Goal: Task Accomplishment & Management: Use online tool/utility

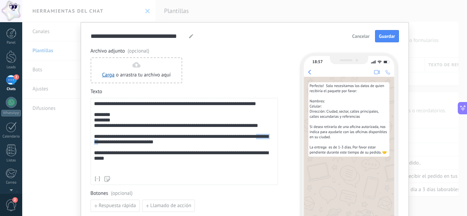
drag, startPoint x: 109, startPoint y: 152, endPoint x: 89, endPoint y: 152, distance: 19.8
click at [89, 152] on div "**********" at bounding box center [245, 139] width 328 height 235
click at [94, 117] on div "**********" at bounding box center [184, 137] width 180 height 72
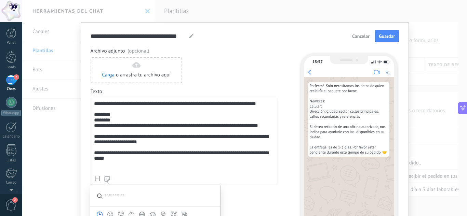
click at [104, 178] on icon at bounding box center [107, 179] width 6 height 6
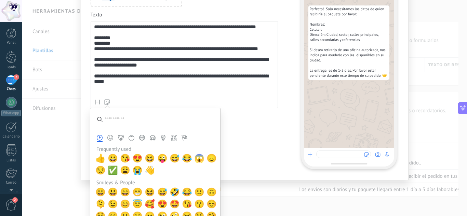
scroll to position [79, 0]
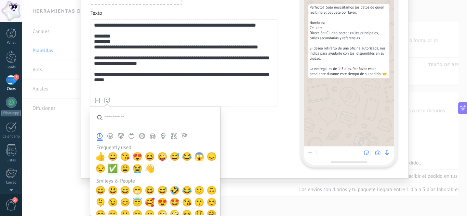
click at [108, 169] on span "✅" at bounding box center [113, 169] width 10 height 10
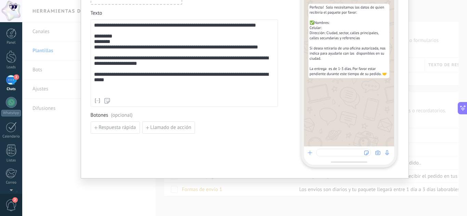
click at [94, 46] on div "**********" at bounding box center [184, 59] width 180 height 72
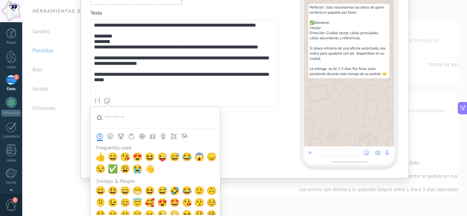
click at [106, 100] on icon at bounding box center [107, 101] width 6 height 6
click at [110, 169] on span "✅" at bounding box center [113, 169] width 10 height 10
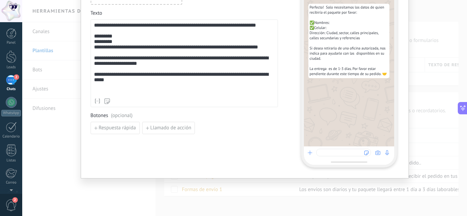
click at [94, 52] on div "**********" at bounding box center [184, 59] width 180 height 72
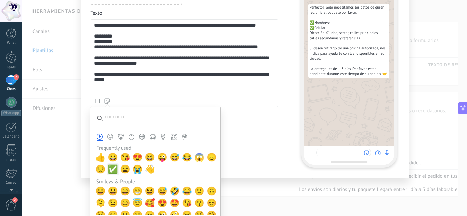
click at [108, 171] on span "✅" at bounding box center [113, 170] width 10 height 10
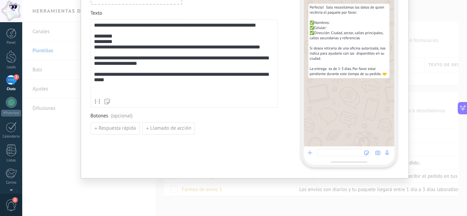
click at [180, 88] on div "**********" at bounding box center [184, 71] width 180 height 33
click at [271, 119] on span "Botones (opcional)" at bounding box center [184, 116] width 187 height 7
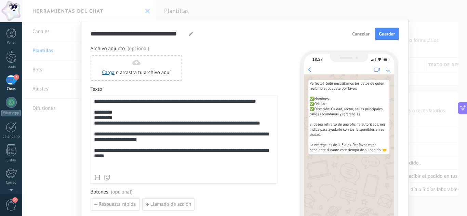
scroll to position [0, 0]
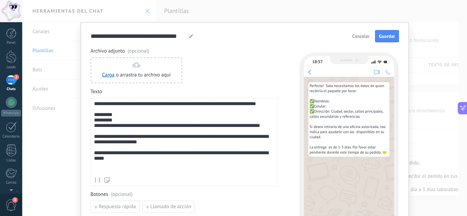
drag, startPoint x: 387, startPoint y: 37, endPoint x: 384, endPoint y: 37, distance: 3.4
click at [388, 36] on span "Guardar" at bounding box center [387, 36] width 16 height 5
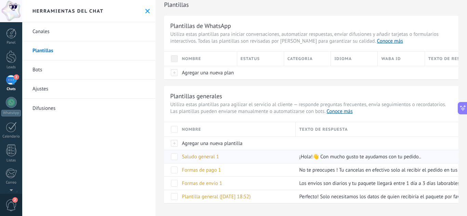
scroll to position [8, 0]
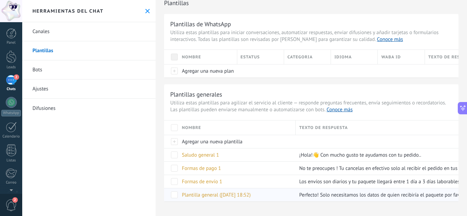
click at [283, 195] on div "Plantilla general (16.09.2025 18:52)" at bounding box center [235, 195] width 114 height 13
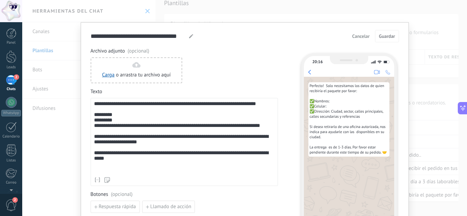
click at [188, 38] on div at bounding box center [190, 36] width 5 height 4
drag, startPoint x: 182, startPoint y: 38, endPoint x: 84, endPoint y: 35, distance: 98.1
click at [84, 35] on div "**********" at bounding box center [245, 139] width 328 height 235
type input "**********"
click at [384, 34] on span "Guardar" at bounding box center [387, 36] width 16 height 5
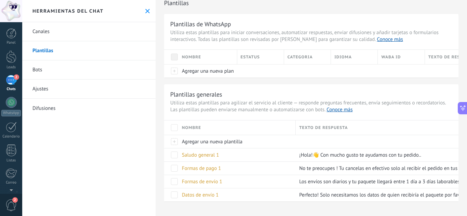
click at [52, 35] on link "Canales" at bounding box center [88, 31] width 133 height 19
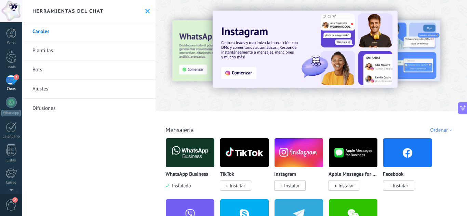
click at [42, 77] on link "Bots" at bounding box center [88, 69] width 133 height 19
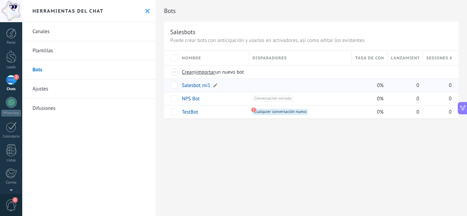
click at [204, 86] on link "Salesbot mi1" at bounding box center [196, 85] width 28 height 6
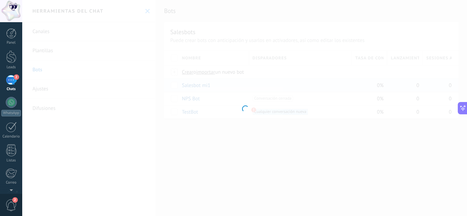
type input "**********"
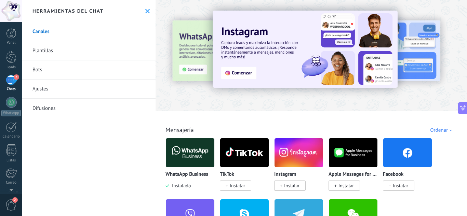
click at [46, 68] on link "Bots" at bounding box center [88, 69] width 133 height 19
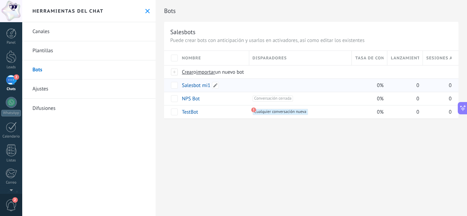
click at [198, 87] on link "Salesbot mi1" at bounding box center [196, 85] width 28 height 6
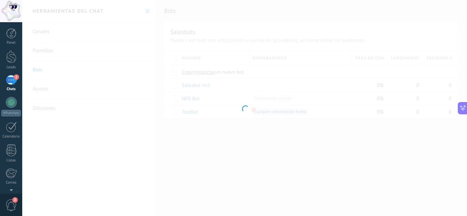
type input "**********"
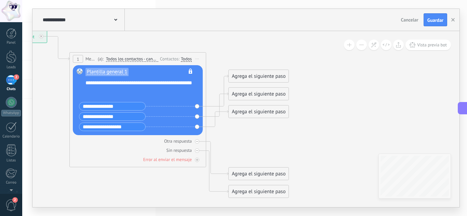
drag, startPoint x: 447, startPoint y: 126, endPoint x: 258, endPoint y: 123, distance: 188.6
click at [258, 123] on icon at bounding box center [127, 114] width 618 height 510
click at [259, 77] on div "Agrega el siguiente paso" at bounding box center [259, 76] width 60 height 11
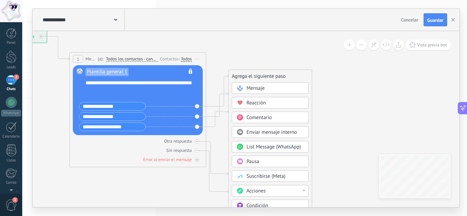
click at [256, 87] on span "Mensaje" at bounding box center [255, 88] width 18 height 6
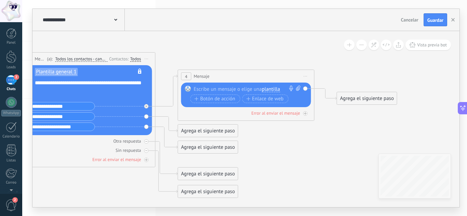
click at [273, 90] on span "plantilla" at bounding box center [271, 89] width 18 height 5
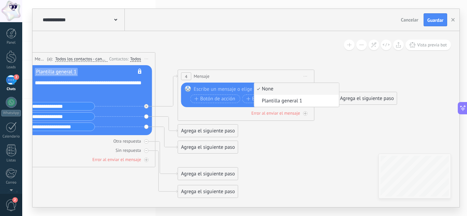
click at [287, 12] on div "**********" at bounding box center [245, 20] width 427 height 22
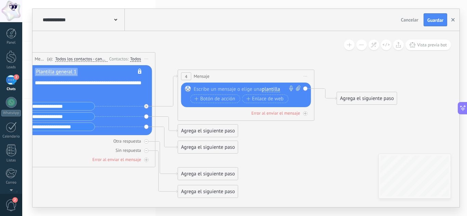
click at [454, 20] on button "button" at bounding box center [453, 19] width 10 height 13
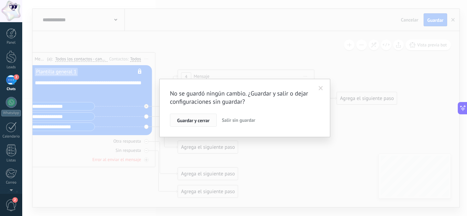
click at [199, 121] on span "Guardar y cerrar" at bounding box center [193, 120] width 32 height 5
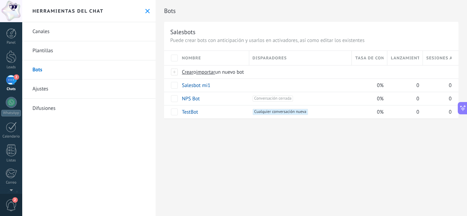
click at [46, 47] on link "Plantillas" at bounding box center [88, 50] width 133 height 19
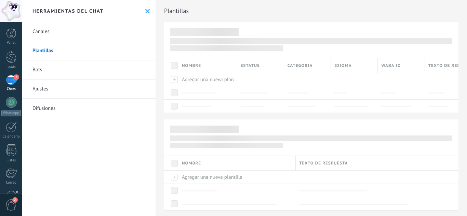
click at [53, 72] on link "Bots" at bounding box center [88, 69] width 133 height 19
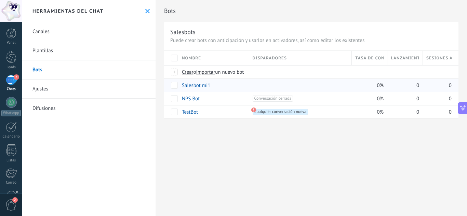
scroll to position [466, 0]
click at [214, 82] on span at bounding box center [215, 85] width 7 height 7
click at [256, 140] on div "**********" at bounding box center [310, 108] width 311 height 216
click at [189, 85] on link "Salesbot mi1" at bounding box center [196, 85] width 28 height 6
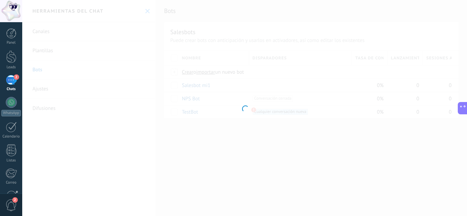
type input "**********"
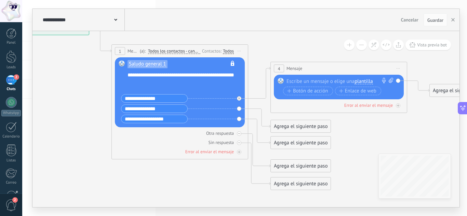
drag, startPoint x: 234, startPoint y: 180, endPoint x: 87, endPoint y: 153, distance: 149.1
click at [87, 153] on icon at bounding box center [248, 106] width 777 height 510
click at [362, 80] on span "plantilla" at bounding box center [363, 81] width 18 height 5
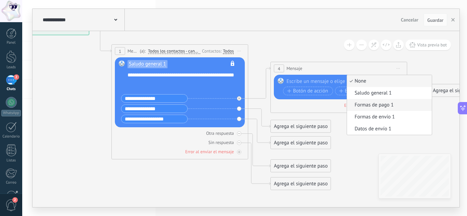
click at [372, 107] on span "Formas de pago 1" at bounding box center [388, 105] width 83 height 7
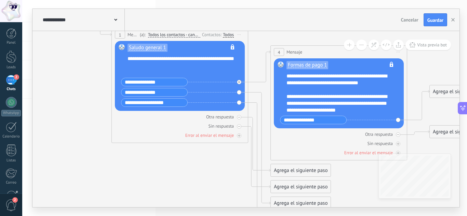
click at [443, 91] on div "Agrega el siguiente paso" at bounding box center [459, 91] width 60 height 11
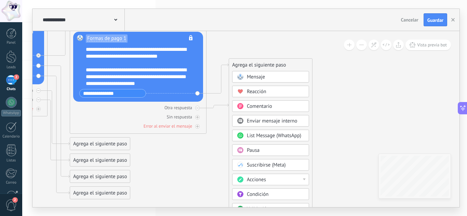
drag, startPoint x: 370, startPoint y: 185, endPoint x: 167, endPoint y: 160, distance: 204.5
click at [167, 160] on icon at bounding box center [48, 89] width 777 height 562
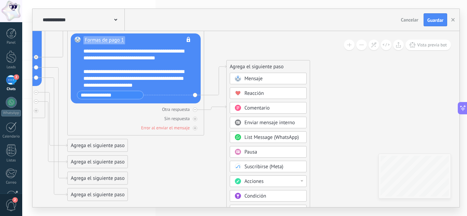
click at [260, 77] on span "Mensaje" at bounding box center [253, 79] width 18 height 6
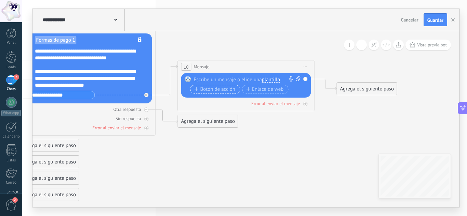
click at [231, 88] on span "Botón de acción" at bounding box center [214, 89] width 41 height 5
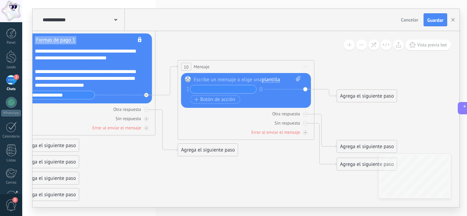
click at [278, 78] on span "plantilla" at bounding box center [271, 79] width 18 height 5
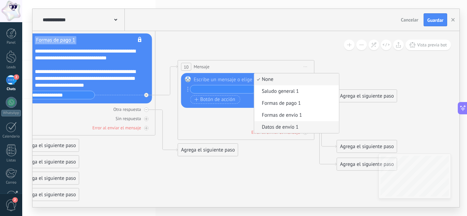
click at [272, 127] on span "Datos de envío 1" at bounding box center [295, 127] width 83 height 7
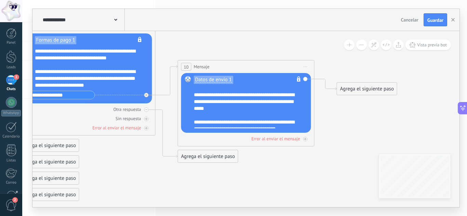
scroll to position [61, 0]
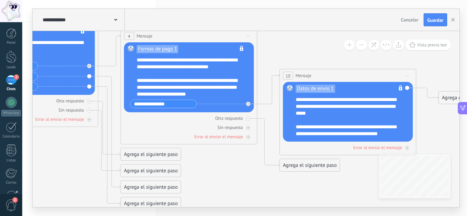
drag, startPoint x: 182, startPoint y: 182, endPoint x: 284, endPoint y: 191, distance: 102.2
click at [284, 191] on icon at bounding box center [179, 100] width 936 height 562
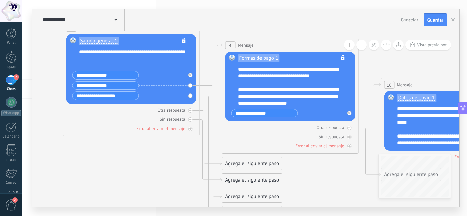
drag, startPoint x: 97, startPoint y: 155, endPoint x: 198, endPoint y: 181, distance: 104.3
click at [198, 181] on icon at bounding box center [280, 109] width 936 height 562
click at [245, 198] on div "Agrega el siguiente paso" at bounding box center [252, 196] width 60 height 11
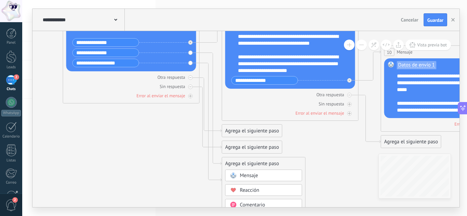
click at [254, 178] on span "Mensaje" at bounding box center [249, 176] width 18 height 6
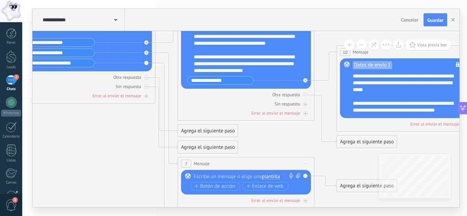
click at [271, 178] on span "plantilla" at bounding box center [271, 176] width 18 height 5
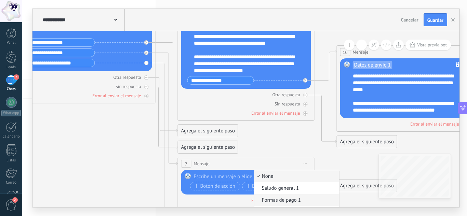
click at [272, 201] on span "Formas de pago 1" at bounding box center [295, 200] width 83 height 7
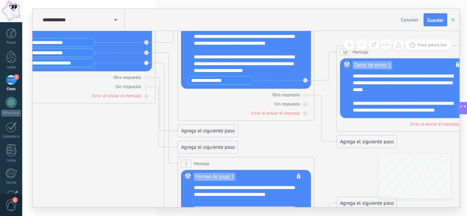
click at [305, 162] on span "Iniciar vista previa aquí Cambiar nombre Duplicar [GEOGRAPHIC_DATA]" at bounding box center [305, 164] width 11 height 10
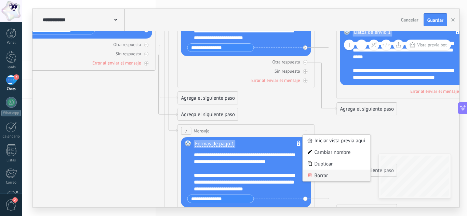
click at [315, 173] on div "Borrar" at bounding box center [337, 176] width 68 height 12
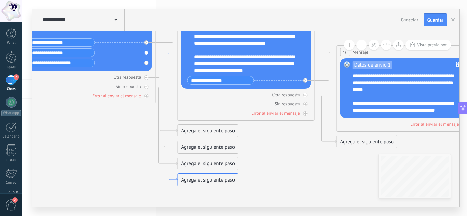
click at [166, 176] on icon at bounding box center [166, 117] width 22 height 129
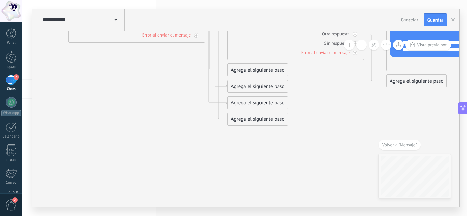
click at [257, 123] on div "Agrega el siguiente paso" at bounding box center [258, 119] width 60 height 11
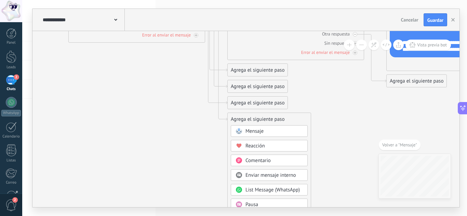
click at [255, 131] on span "Mensaje" at bounding box center [254, 131] width 18 height 6
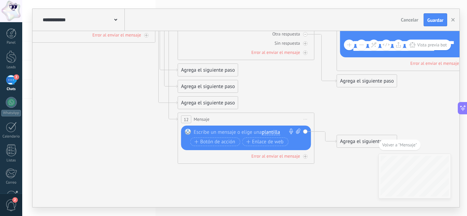
click at [269, 133] on span "plantilla" at bounding box center [271, 132] width 18 height 5
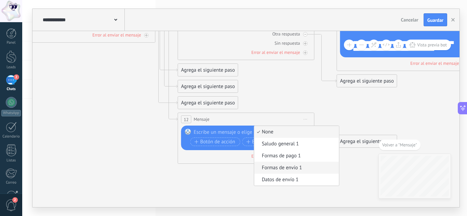
click at [277, 167] on span "Formas de envío 1" at bounding box center [295, 168] width 83 height 7
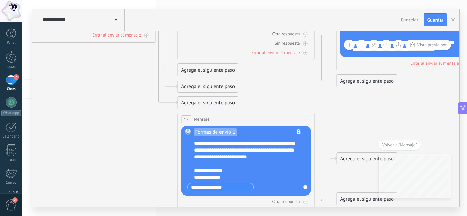
click at [209, 150] on div "**********" at bounding box center [250, 160] width 113 height 41
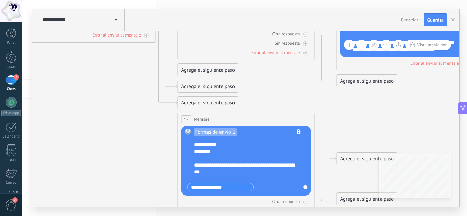
scroll to position [41, 0]
click at [361, 161] on div "Agrega el siguiente paso" at bounding box center [367, 158] width 60 height 11
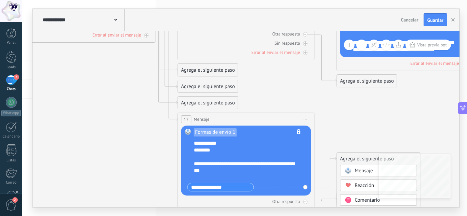
click at [353, 169] on span at bounding box center [347, 170] width 13 height 5
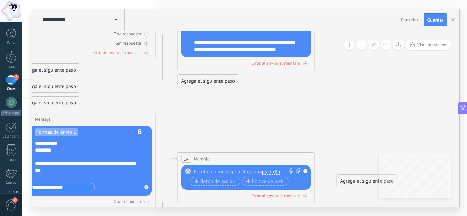
click at [272, 169] on span "plantilla" at bounding box center [271, 171] width 18 height 5
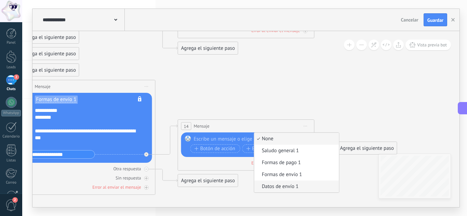
click at [277, 187] on span "Datos de envío 1" at bounding box center [295, 186] width 83 height 7
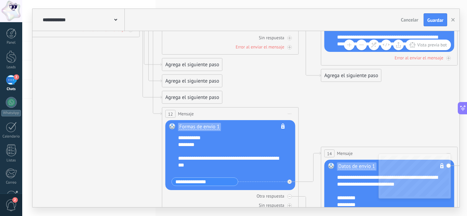
drag, startPoint x: 195, startPoint y: 94, endPoint x: 345, endPoint y: 139, distance: 156.8
click at [345, 139] on icon at bounding box center [220, 61] width 936 height 664
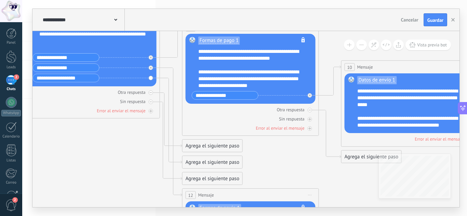
drag, startPoint x: 112, startPoint y: 102, endPoint x: 126, endPoint y: 168, distance: 66.7
click at [126, 168] on icon at bounding box center [240, 142] width 936 height 664
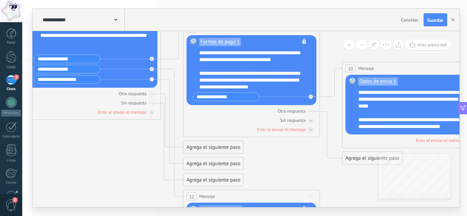
click at [194, 164] on div "Agrega el siguiente paso" at bounding box center [213, 163] width 60 height 11
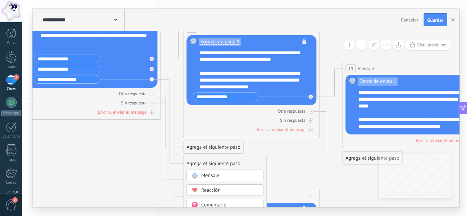
click at [219, 172] on div "Mensaje" at bounding box center [225, 176] width 77 height 12
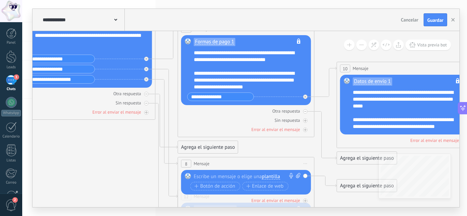
click at [274, 178] on span "plantilla" at bounding box center [271, 176] width 18 height 5
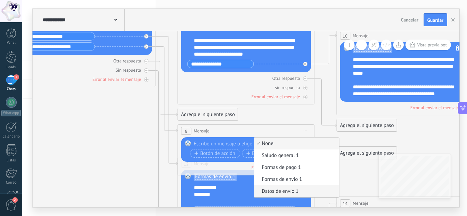
click at [272, 193] on span "Datos de envío 1" at bounding box center [295, 191] width 83 height 7
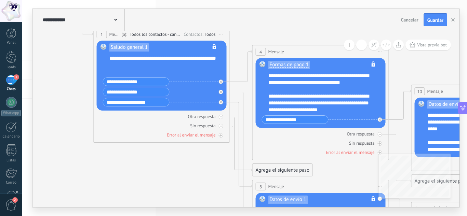
drag, startPoint x: 128, startPoint y: 130, endPoint x: 203, endPoint y: 186, distance: 93.0
click at [203, 186] on icon at bounding box center [310, 175] width 936 height 681
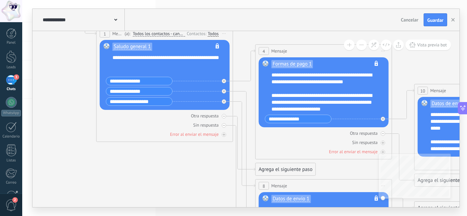
drag, startPoint x: 139, startPoint y: 172, endPoint x: 145, endPoint y: 172, distance: 6.2
click at [145, 172] on icon at bounding box center [313, 174] width 936 height 681
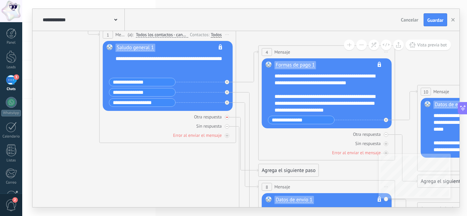
click at [232, 117] on div "Otra respuesta" at bounding box center [168, 117] width 130 height 6
click at [228, 119] on div "Otra respuesta" at bounding box center [168, 117] width 130 height 6
click at [263, 171] on div "Agrega el siguiente paso" at bounding box center [289, 170] width 60 height 11
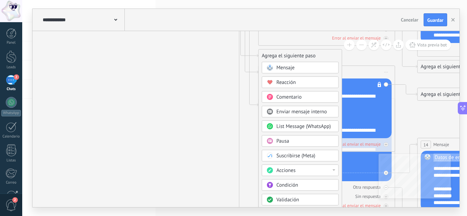
click at [295, 97] on span "Comentario" at bounding box center [288, 97] width 25 height 6
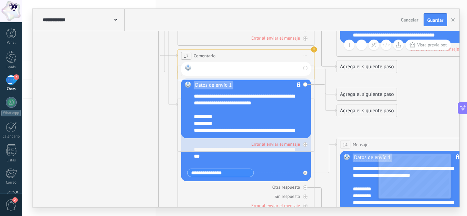
click at [211, 68] on div at bounding box center [247, 69] width 106 height 9
click at [307, 55] on span "Iniciar vista previa aquí Cambiar nombre Duplicar [GEOGRAPHIC_DATA]" at bounding box center [305, 56] width 11 height 10
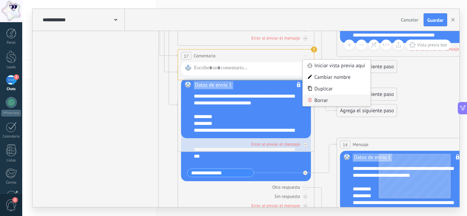
click at [329, 99] on div "Borrar" at bounding box center [337, 101] width 68 height 12
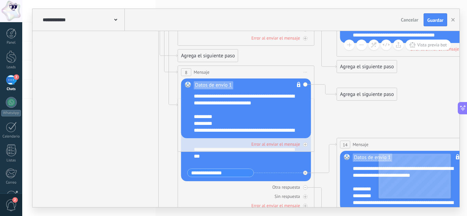
click at [198, 57] on div "Agrega el siguiente paso" at bounding box center [208, 55] width 60 height 11
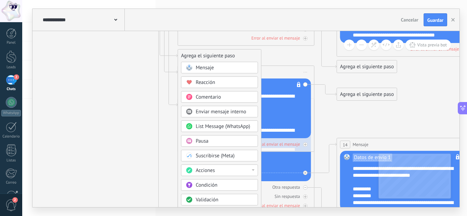
click at [200, 126] on span "List Message (WhatsApp)" at bounding box center [223, 126] width 54 height 6
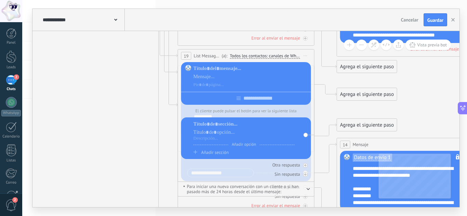
click at [305, 56] on icon at bounding box center [305, 56] width 3 height 1
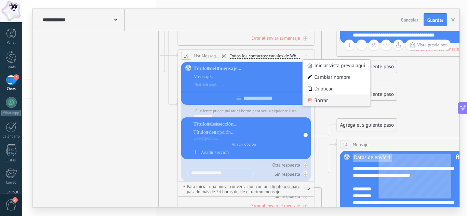
click at [317, 102] on div "Borrar" at bounding box center [337, 101] width 68 height 12
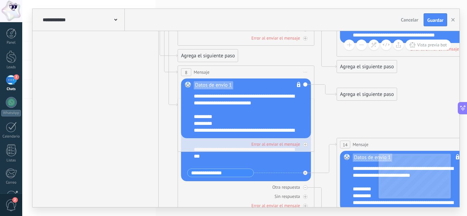
click at [198, 55] on div "Agrega el siguiente paso" at bounding box center [208, 55] width 60 height 11
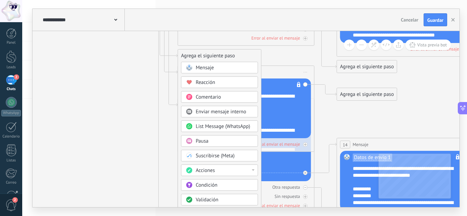
click at [251, 170] on div "Acciones" at bounding box center [224, 170] width 57 height 7
click at [251, 169] on div "Administrar etiquetas" at bounding box center [219, 171] width 76 height 12
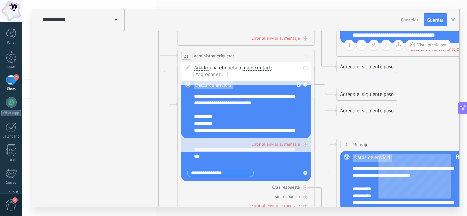
click at [305, 54] on span "Iniciar vista previa aquí Cambiar nombre Duplicar [GEOGRAPHIC_DATA]" at bounding box center [305, 56] width 11 height 10
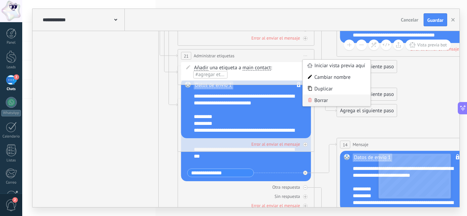
click at [314, 102] on div "Borrar" at bounding box center [337, 101] width 68 height 12
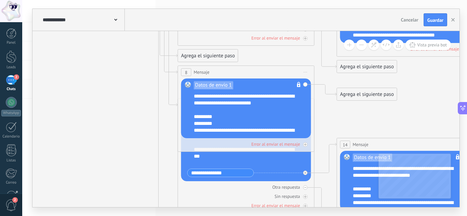
click at [208, 56] on div "Agrega el siguiente paso" at bounding box center [208, 55] width 60 height 11
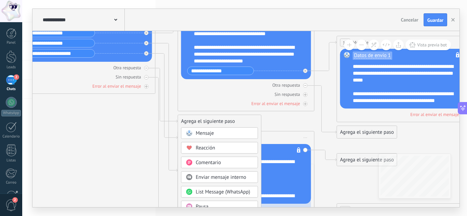
click at [201, 134] on span "Mensaje" at bounding box center [205, 133] width 18 height 6
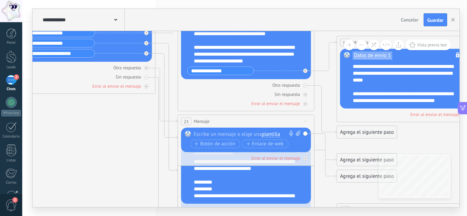
click at [224, 134] on div at bounding box center [244, 134] width 101 height 7
click at [202, 132] on div at bounding box center [244, 134] width 101 height 7
click at [203, 135] on div at bounding box center [244, 134] width 101 height 7
click at [307, 121] on span "Iniciar vista previa aquí Cambiar nombre Duplicar [GEOGRAPHIC_DATA]" at bounding box center [305, 122] width 11 height 10
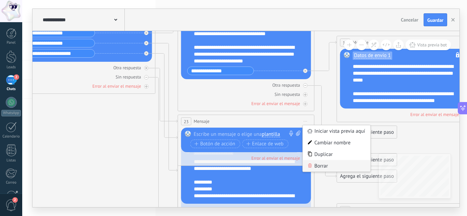
click at [316, 164] on div "Borrar" at bounding box center [337, 166] width 68 height 12
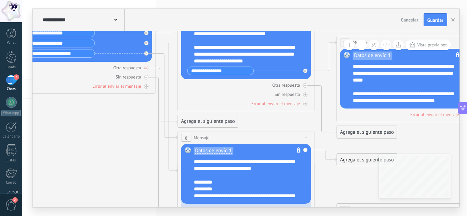
click at [146, 69] on icon at bounding box center [146, 68] width 2 height 2
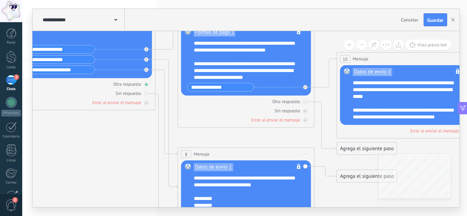
click at [146, 85] on icon at bounding box center [146, 84] width 3 height 3
click at [218, 138] on div "Agrega el siguiente paso" at bounding box center [208, 137] width 60 height 11
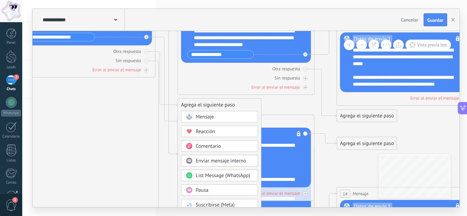
click at [224, 164] on span "Enviar mensaje interno" at bounding box center [221, 161] width 51 height 6
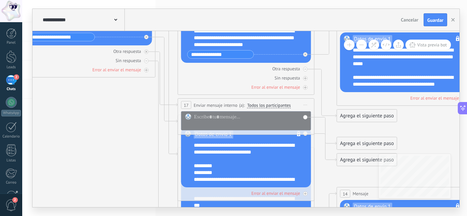
click at [305, 104] on span "Iniciar vista previa aquí Cambiar nombre Duplicar [GEOGRAPHIC_DATA]" at bounding box center [305, 105] width 11 height 10
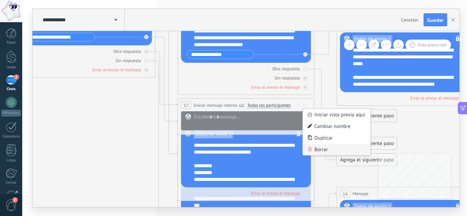
click at [317, 154] on div "Borrar" at bounding box center [337, 150] width 68 height 12
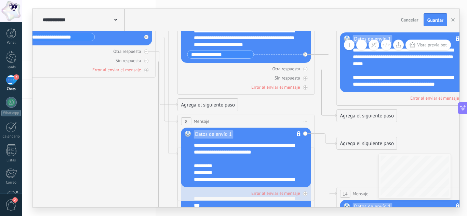
click at [190, 100] on div "Agrega el siguiente paso" at bounding box center [208, 104] width 60 height 11
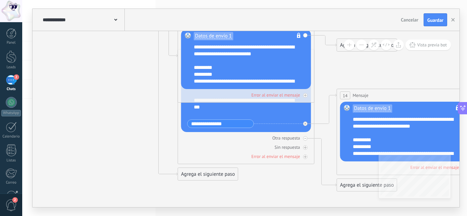
click at [199, 177] on div "Agrega el siguiente paso" at bounding box center [208, 174] width 60 height 11
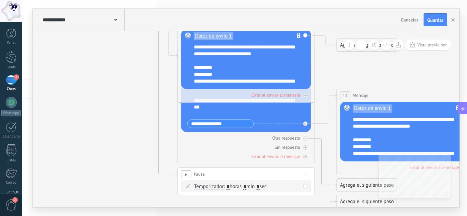
click at [166, 184] on icon at bounding box center [236, 25] width 936 height 708
click at [201, 178] on div "6 Pausa ***** Iniciar vista previa aquí Cambiar nombre Duplicar Borrar" at bounding box center [246, 174] width 136 height 13
click at [205, 188] on span "Temporizador" at bounding box center [209, 186] width 30 height 5
click at [205, 188] on button "Temporizador" at bounding box center [233, 187] width 85 height 12
click at [237, 188] on span "Temporizador" at bounding box center [228, 187] width 83 height 7
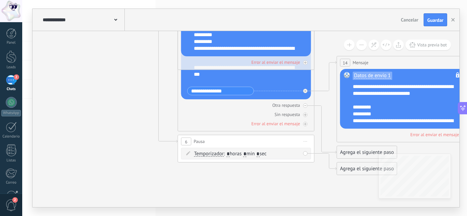
click at [189, 139] on div "6" at bounding box center [186, 142] width 10 height 8
click at [206, 152] on span "Temporizador" at bounding box center [209, 153] width 30 height 5
click at [206, 152] on button "Temporizador" at bounding box center [233, 154] width 85 height 12
click at [207, 155] on span "Temporizador" at bounding box center [228, 154] width 83 height 7
click at [187, 154] on icon at bounding box center [188, 153] width 4 height 4
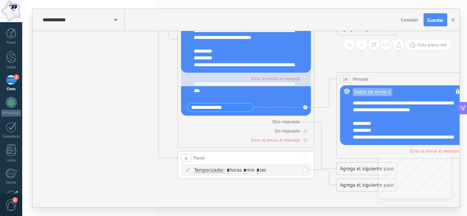
click at [187, 170] on icon at bounding box center [188, 170] width 4 height 4
click at [222, 169] on span "Temporizador" at bounding box center [209, 170] width 30 height 5
click at [222, 169] on button "Temporizador" at bounding box center [233, 170] width 85 height 12
click at [233, 171] on span "Temporizador" at bounding box center [228, 170] width 83 height 7
click at [233, 171] on span ": * horas * min * sec" at bounding box center [244, 170] width 43 height 6
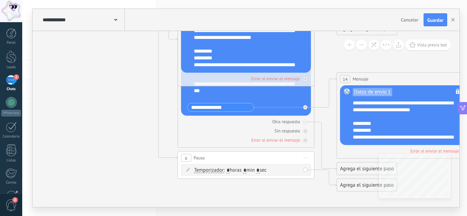
click at [230, 183] on icon at bounding box center [236, 9] width 936 height 708
click at [212, 189] on icon at bounding box center [236, 9] width 936 height 708
click at [306, 158] on icon at bounding box center [305, 158] width 3 height 1
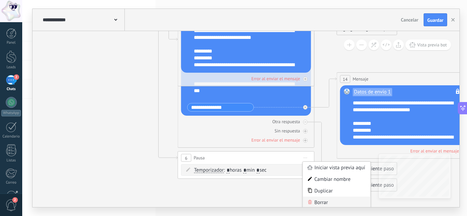
click at [324, 205] on div "Borrar" at bounding box center [337, 203] width 68 height 12
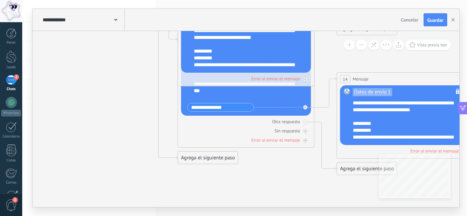
click at [206, 162] on div "Agrega el siguiente paso" at bounding box center [208, 157] width 60 height 11
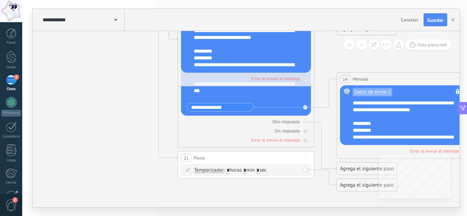
click at [212, 169] on span "Temporizador" at bounding box center [209, 170] width 30 height 5
click at [212, 169] on button "Temporizador" at bounding box center [233, 170] width 85 height 12
click at [275, 173] on div "Temporizador Temporizador Temporizador Temporizador : * horas * min * sec : Lu …" at bounding box center [247, 170] width 106 height 7
click at [277, 172] on div "Temporizador Temporizador Temporizador Temporizador : * horas * min * sec : Lu …" at bounding box center [247, 170] width 106 height 7
click at [259, 172] on input "*" at bounding box center [257, 170] width 3 height 5
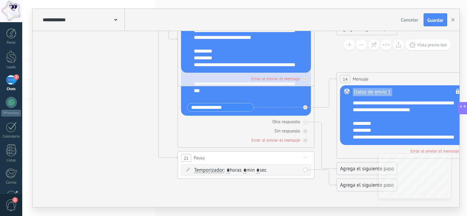
click at [250, 170] on span ": * horas * min * sec" at bounding box center [244, 170] width 43 height 6
click at [246, 169] on input "*" at bounding box center [244, 170] width 3 height 5
click at [246, 170] on input "*" at bounding box center [244, 170] width 3 height 5
click at [246, 172] on input "*" at bounding box center [244, 170] width 3 height 5
click at [230, 170] on input "*" at bounding box center [228, 170] width 3 height 5
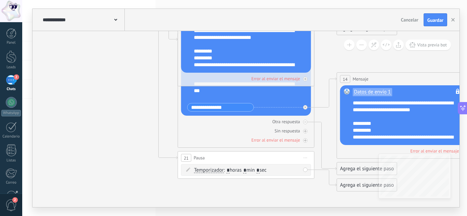
type input "*"
click at [246, 169] on input "*" at bounding box center [244, 170] width 3 height 5
type input "**"
click at [263, 178] on div "Temporizador Temporizador Temporizador Temporizador : * horas ** min * sec : Lu…" at bounding box center [246, 171] width 130 height 14
click at [347, 182] on div "Agrega el siguiente paso" at bounding box center [367, 185] width 60 height 11
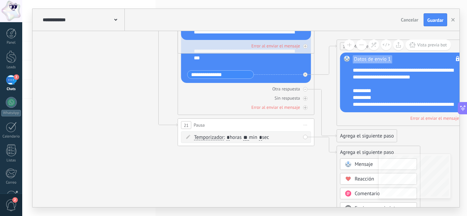
click at [360, 164] on span "Mensaje" at bounding box center [364, 164] width 18 height 6
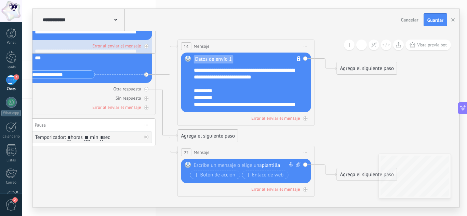
click at [218, 164] on div at bounding box center [244, 165] width 101 height 7
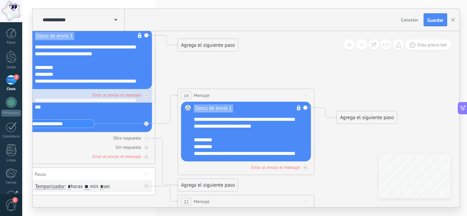
scroll to position [61, 0]
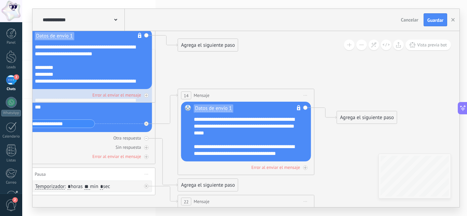
click at [361, 45] on button at bounding box center [361, 45] width 11 height 11
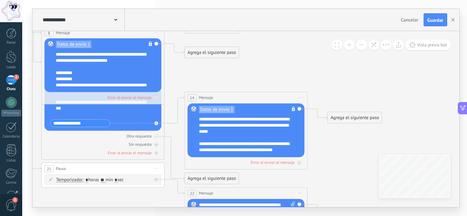
click at [361, 45] on button at bounding box center [361, 45] width 11 height 11
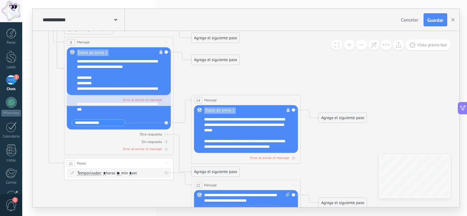
click at [361, 45] on button at bounding box center [361, 45] width 11 height 11
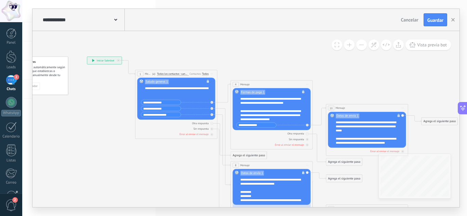
scroll to position [0, 0]
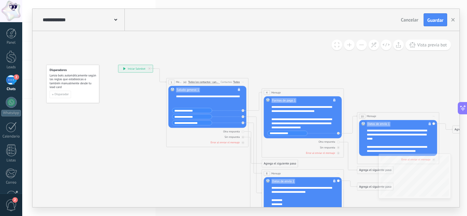
drag, startPoint x: 84, startPoint y: 99, endPoint x: 236, endPoint y: 211, distance: 188.9
click at [236, 211] on div "**********" at bounding box center [244, 108] width 444 height 216
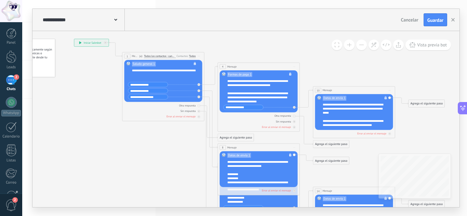
drag, startPoint x: 187, startPoint y: 176, endPoint x: 143, endPoint y: 150, distance: 51.2
click at [143, 150] on icon at bounding box center [252, 160] width 561 height 448
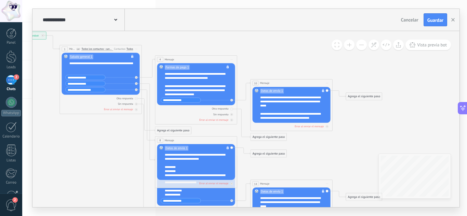
drag, startPoint x: 156, startPoint y: 140, endPoint x: 94, endPoint y: 133, distance: 62.9
click at [94, 133] on icon at bounding box center [189, 153] width 561 height 448
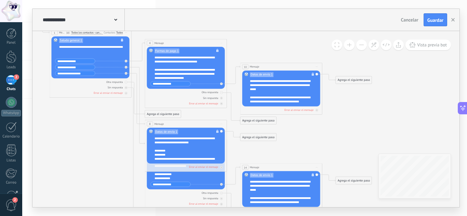
drag, startPoint x: 115, startPoint y: 138, endPoint x: 105, endPoint y: 138, distance: 10.2
click at [105, 138] on icon at bounding box center [179, 137] width 561 height 448
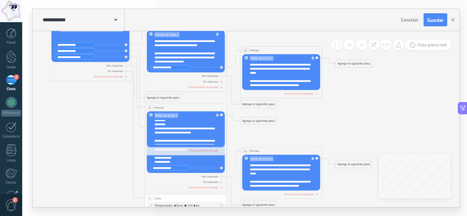
scroll to position [34, 0]
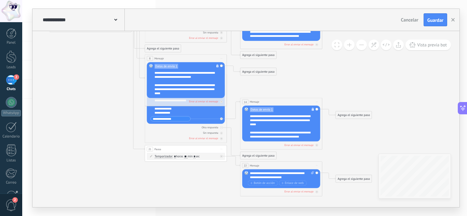
click at [102, 139] on icon at bounding box center [179, 71] width 561 height 448
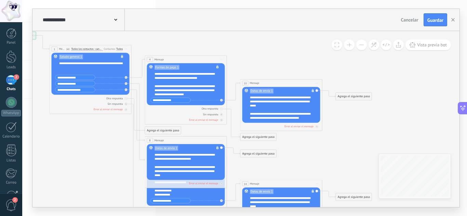
click at [317, 84] on span "Iniciar vista previa aquí Cambiar nombre Duplicar [GEOGRAPHIC_DATA]" at bounding box center [316, 83] width 6 height 6
click at [354, 136] on icon at bounding box center [179, 153] width 561 height 448
click at [354, 97] on div "Agrega el siguiente paso" at bounding box center [354, 96] width 36 height 7
click at [367, 165] on div "Acciones" at bounding box center [363, 166] width 35 height 4
click at [352, 188] on div "Cambiar etapa del lead" at bounding box center [361, 186] width 46 height 7
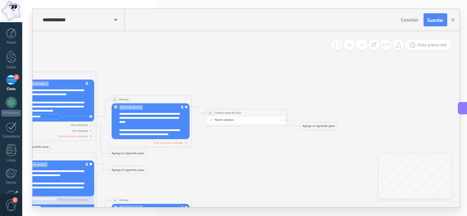
click at [347, 45] on button at bounding box center [349, 45] width 11 height 11
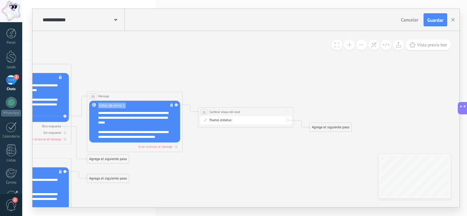
click at [347, 45] on button at bounding box center [349, 45] width 11 height 11
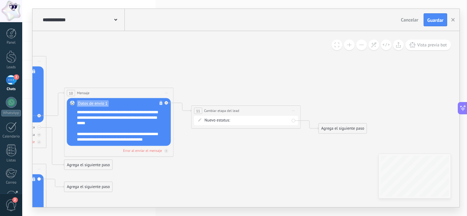
click at [347, 45] on button at bounding box center [349, 45] width 11 height 11
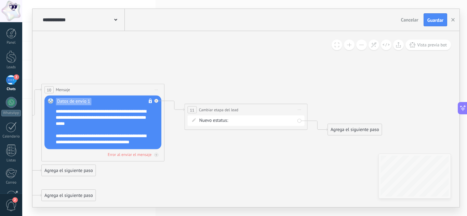
click at [347, 45] on button at bounding box center [349, 45] width 11 height 11
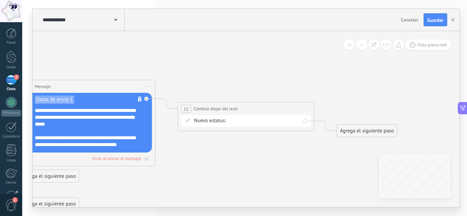
click at [0, 0] on div "Contactado Negociación Recepción de datos Envíado Entregado Devolución" at bounding box center [0, 0] width 0 height 0
click at [0, 0] on label "Recepción de datos" at bounding box center [0, 0] width 0 height 0
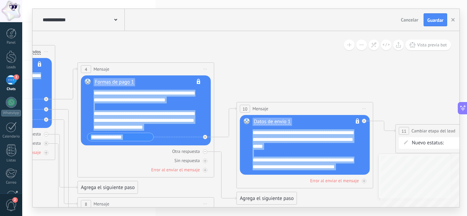
click at [410, 187] on div "**********" at bounding box center [245, 119] width 427 height 176
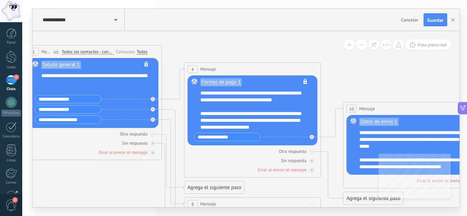
drag, startPoint x: 199, startPoint y: 51, endPoint x: 306, endPoint y: 51, distance: 107.3
click at [314, 69] on icon at bounding box center [312, 69] width 3 height 1
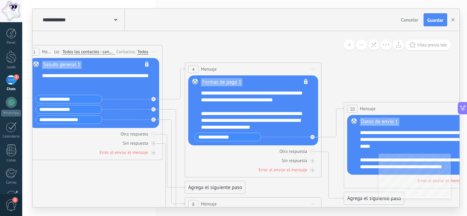
click at [313, 70] on span "Iniciar vista previa aquí Cambiar nombre Duplicar [GEOGRAPHIC_DATA]" at bounding box center [312, 69] width 11 height 10
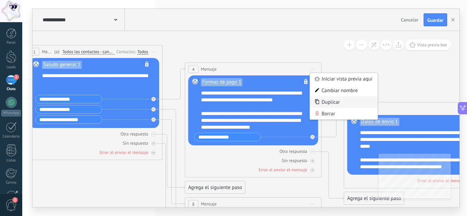
click at [329, 104] on div "Duplicar" at bounding box center [344, 102] width 68 height 12
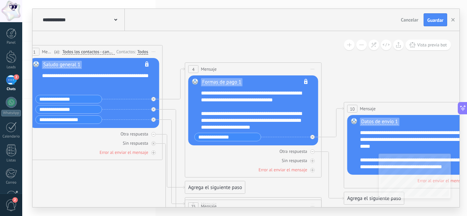
click at [315, 70] on span "Iniciar vista previa aquí Cambiar nombre Duplicar [GEOGRAPHIC_DATA]" at bounding box center [312, 69] width 11 height 10
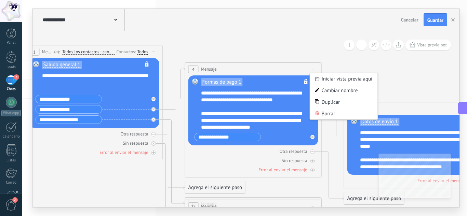
click at [378, 74] on icon at bounding box center [322, 210] width 1095 height 717
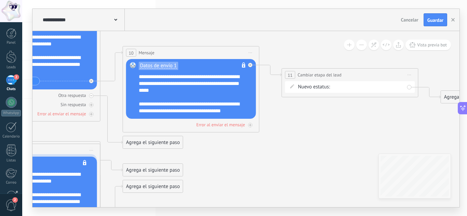
drag, startPoint x: 396, startPoint y: 79, endPoint x: 175, endPoint y: 23, distance: 228.0
click at [175, 23] on div "**********" at bounding box center [245, 108] width 427 height 199
click at [409, 75] on icon at bounding box center [409, 75] width 3 height 1
click at [429, 119] on div "Borrar" at bounding box center [441, 120] width 68 height 12
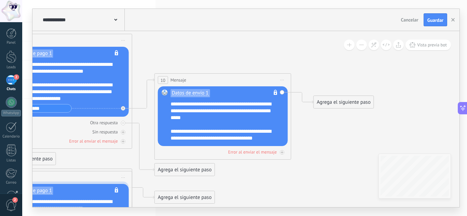
drag, startPoint x: 282, startPoint y: 50, endPoint x: 314, endPoint y: 78, distance: 41.9
click at [314, 78] on icon at bounding box center [54, 181] width 936 height 717
click at [284, 79] on span "Iniciar vista previa aquí Cambiar nombre Duplicar [GEOGRAPHIC_DATA]" at bounding box center [282, 80] width 11 height 10
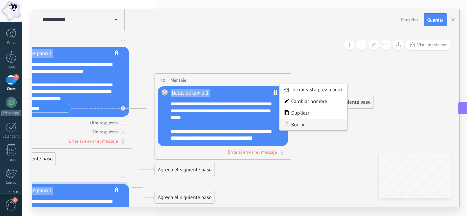
click at [301, 126] on div "Borrar" at bounding box center [313, 125] width 68 height 12
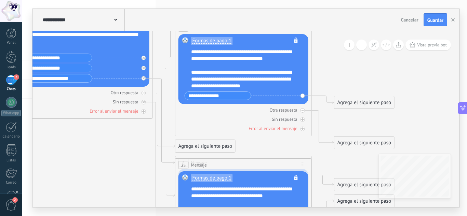
drag, startPoint x: 178, startPoint y: 81, endPoint x: 357, endPoint y: 69, distance: 179.8
click at [357, 69] on icon at bounding box center [233, 169] width 936 height 717
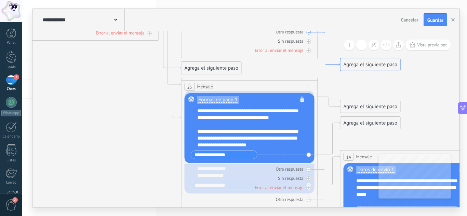
drag, startPoint x: 324, startPoint y: 143, endPoint x: 329, endPoint y: 63, distance: 81.1
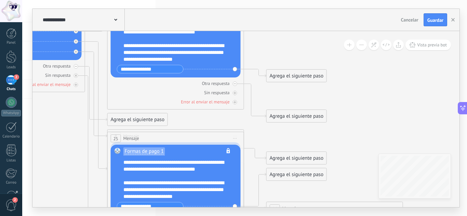
drag, startPoint x: 149, startPoint y: 158, endPoint x: 76, endPoint y: 213, distance: 90.5
click at [76, 213] on div "**********" at bounding box center [244, 108] width 444 height 216
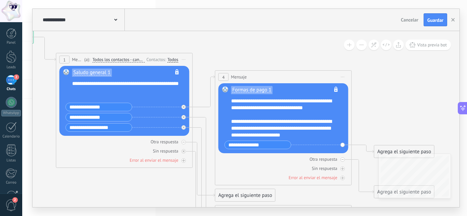
drag, startPoint x: 274, startPoint y: 42, endPoint x: 382, endPoint y: 118, distance: 131.7
click at [382, 118] on icon at bounding box center [273, 218] width 936 height 717
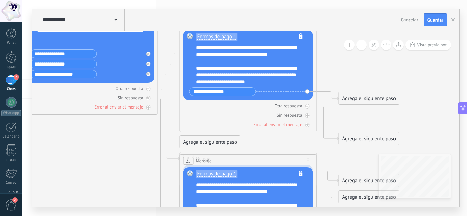
drag, startPoint x: 386, startPoint y: 109, endPoint x: 319, endPoint y: 55, distance: 85.5
click at [329, 42] on icon at bounding box center [238, 165] width 936 height 717
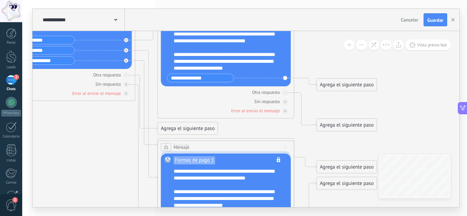
click at [337, 86] on div "Agrega el siguiente paso" at bounding box center [347, 84] width 60 height 11
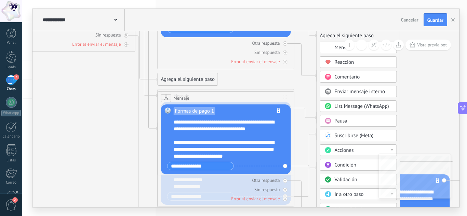
click at [357, 149] on div "Acciones" at bounding box center [362, 150] width 57 height 7
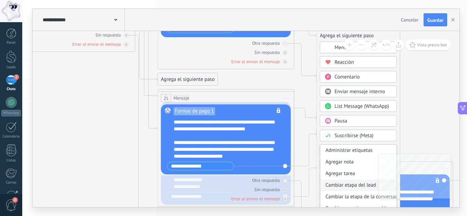
click at [338, 188] on div "Cambiar etapa del lead" at bounding box center [358, 186] width 76 height 12
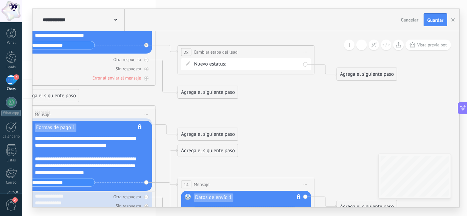
click at [0, 0] on div "Contactado Negociación Recepción de datos Envíado Entregado Devolución" at bounding box center [0, 0] width 0 height 0
click at [0, 0] on label "Negociación" at bounding box center [0, 0] width 0 height 0
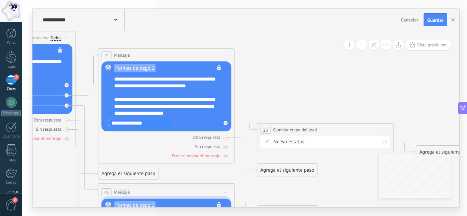
drag, startPoint x: 168, startPoint y: 63, endPoint x: 248, endPoint y: 141, distance: 111.1
click at [384, 130] on icon at bounding box center [384, 130] width 3 height 1
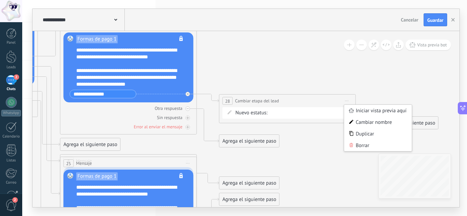
drag, startPoint x: 416, startPoint y: 100, endPoint x: 364, endPoint y: 60, distance: 65.5
click at [364, 60] on icon at bounding box center [118, 195] width 936 height 773
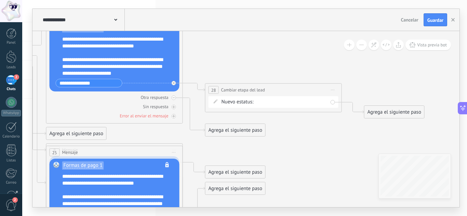
click at [333, 89] on span "Iniciar vista previa aquí Cambiar nombre Duplicar [GEOGRAPHIC_DATA]" at bounding box center [332, 90] width 11 height 10
click at [348, 135] on div "Borrar" at bounding box center [364, 135] width 68 height 12
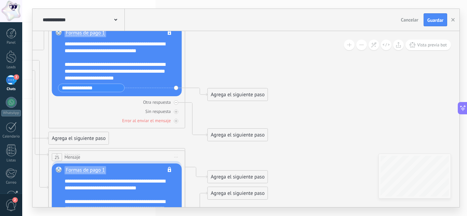
drag, startPoint x: 201, startPoint y: 49, endPoint x: 248, endPoint y: 101, distance: 70.9
click at [248, 101] on icon at bounding box center [107, 189] width 936 height 773
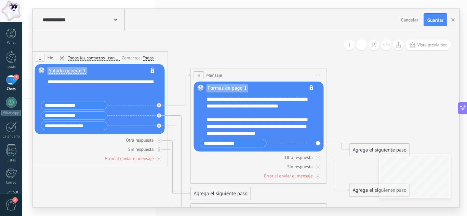
drag, startPoint x: 261, startPoint y: 53, endPoint x: 358, endPoint y: 60, distance: 97.3
click at [316, 73] on span "Iniciar vista previa aquí Cambiar nombre Duplicar [GEOGRAPHIC_DATA]" at bounding box center [318, 75] width 11 height 10
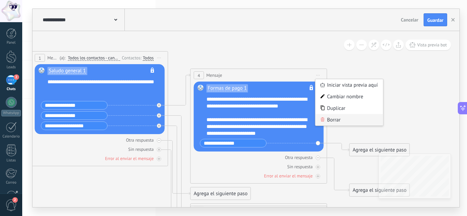
click at [340, 117] on div "Borrar" at bounding box center [349, 120] width 68 height 12
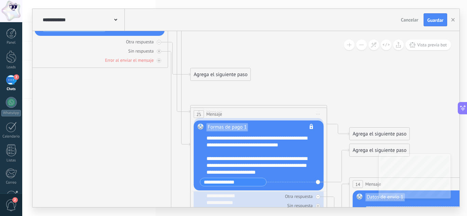
click at [319, 114] on icon at bounding box center [317, 114] width 3 height 1
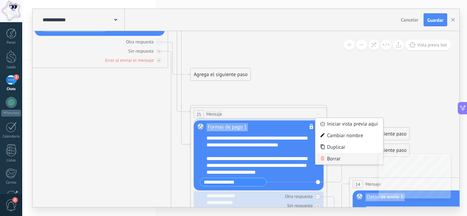
click at [331, 159] on div "Borrar" at bounding box center [349, 159] width 68 height 12
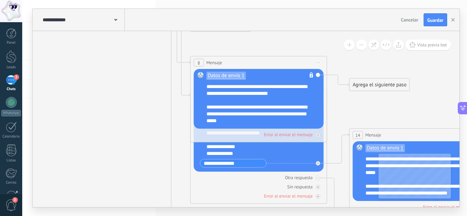
click at [320, 64] on span "Iniciar vista previa aquí Cambiar nombre Duplicar [GEOGRAPHIC_DATA]" at bounding box center [318, 63] width 11 height 10
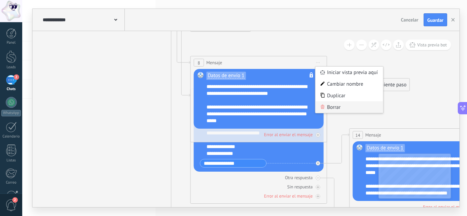
click at [334, 104] on div "Borrar" at bounding box center [349, 107] width 68 height 12
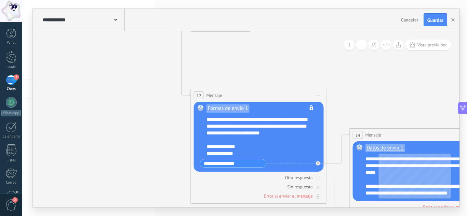
click at [318, 95] on icon at bounding box center [317, 95] width 3 height 1
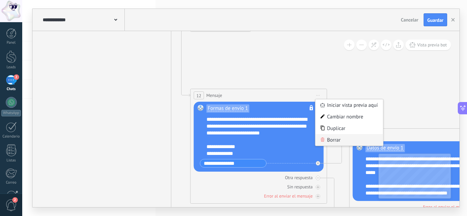
click at [331, 140] on div "Borrar" at bounding box center [349, 140] width 68 height 12
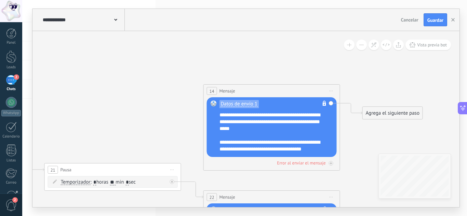
drag, startPoint x: 298, startPoint y: 147, endPoint x: 153, endPoint y: 103, distance: 152.1
click at [153, 103] on icon at bounding box center [102, 43] width 936 height 753
click at [329, 92] on span "Iniciar vista previa aquí Cambiar nombre Duplicar [GEOGRAPHIC_DATA]" at bounding box center [331, 91] width 11 height 10
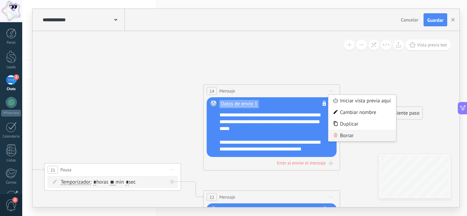
click at [357, 138] on div "Borrar" at bounding box center [362, 136] width 68 height 12
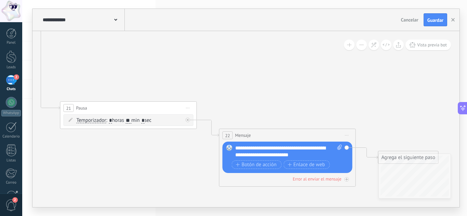
drag, startPoint x: 231, startPoint y: 140, endPoint x: 246, endPoint y: 110, distance: 33.9
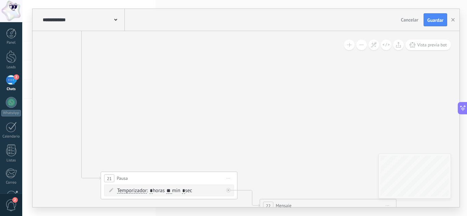
drag, startPoint x: 178, startPoint y: 59, endPoint x: 220, endPoint y: 134, distance: 86.4
click at [220, 134] on icon at bounding box center [159, 51] width 936 height 753
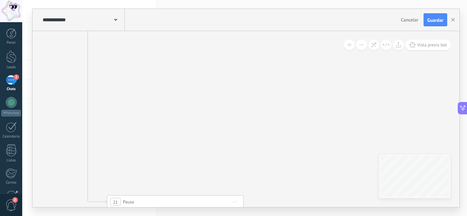
drag, startPoint x: 205, startPoint y: 103, endPoint x: 219, endPoint y: 156, distance: 54.9
click at [219, 156] on icon at bounding box center [165, 75] width 936 height 753
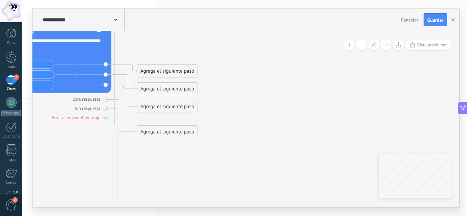
drag, startPoint x: 200, startPoint y: 93, endPoint x: 218, endPoint y: 163, distance: 71.8
click at [216, 162] on icon at bounding box center [195, 193] width 936 height 753
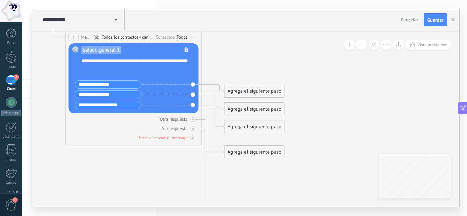
drag, startPoint x: 240, startPoint y: 82, endPoint x: 327, endPoint y: 98, distance: 88.0
click at [327, 98] on icon at bounding box center [282, 213] width 936 height 753
click at [271, 92] on div "Agrega el siguiente paso" at bounding box center [254, 91] width 60 height 11
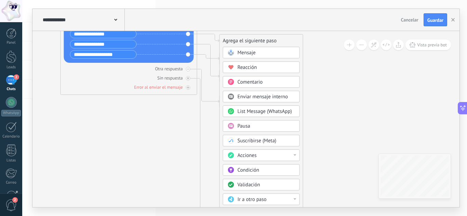
drag, startPoint x: 336, startPoint y: 183, endPoint x: 331, endPoint y: 131, distance: 52.5
click at [331, 131] on icon at bounding box center [277, 163] width 936 height 753
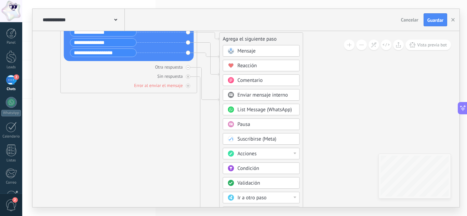
click at [290, 155] on div "Acciones" at bounding box center [265, 154] width 57 height 7
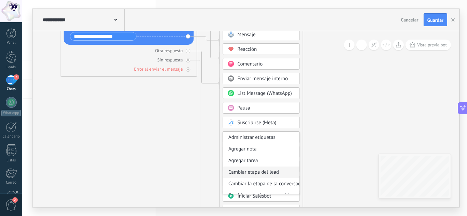
click at [275, 171] on div "Cambiar etapa del lead" at bounding box center [261, 173] width 76 height 12
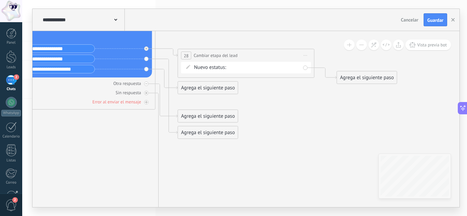
click at [0, 0] on div "Contactado Negociación Recepción de datos Envíado Entregado Devolución" at bounding box center [0, 0] width 0 height 0
click at [0, 0] on label "Negociación" at bounding box center [0, 0] width 0 height 0
click at [350, 76] on div "Agrega el siguiente paso" at bounding box center [367, 77] width 60 height 11
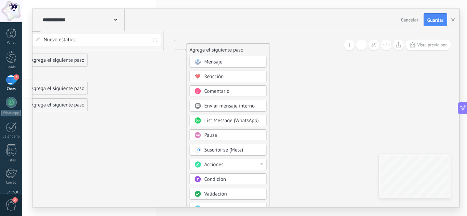
drag, startPoint x: 296, startPoint y: 129, endPoint x: 146, endPoint y: 101, distance: 152.5
click at [146, 101] on icon at bounding box center [85, 150] width 936 height 753
click at [214, 63] on span "Mensaje" at bounding box center [213, 62] width 18 height 6
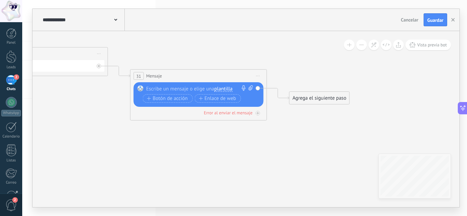
drag, startPoint x: 120, startPoint y: 74, endPoint x: 68, endPoint y: 95, distance: 56.0
click at [68, 95] on icon at bounding box center [29, 158] width 936 height 717
click at [225, 90] on span "plantilla" at bounding box center [223, 88] width 18 height 5
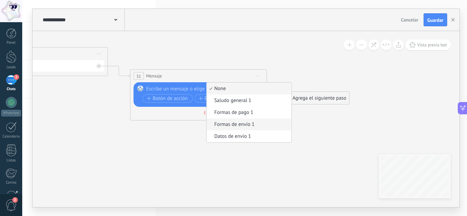
click at [241, 126] on span "Formas de envío 1" at bounding box center [248, 124] width 83 height 7
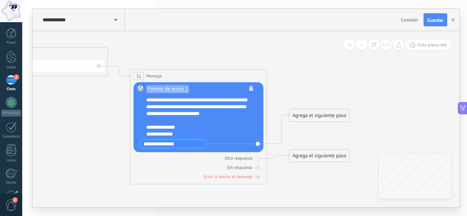
click at [257, 74] on span "Iniciar vista previa aquí Cambiar nombre Duplicar [GEOGRAPHIC_DATA]" at bounding box center [257, 76] width 11 height 10
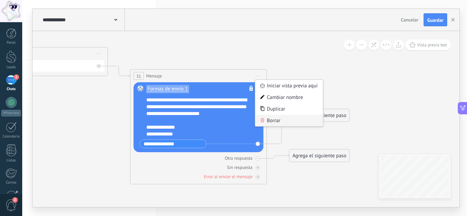
click at [276, 121] on div "Borrar" at bounding box center [289, 121] width 68 height 12
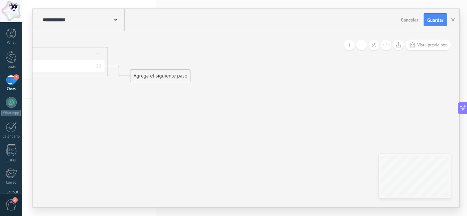
click at [183, 76] on div "Agrega el siguiente paso" at bounding box center [161, 75] width 60 height 11
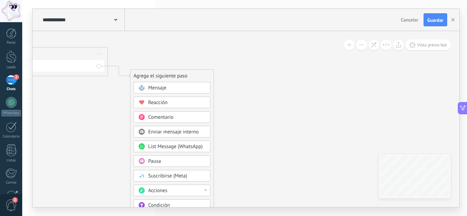
click at [165, 92] on div "Mensaje" at bounding box center [172, 88] width 77 height 12
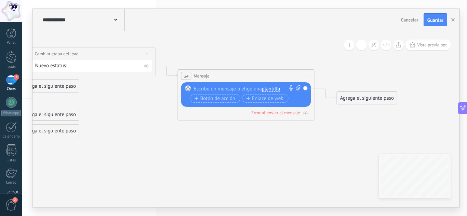
click at [267, 91] on span "plantilla" at bounding box center [271, 88] width 18 height 5
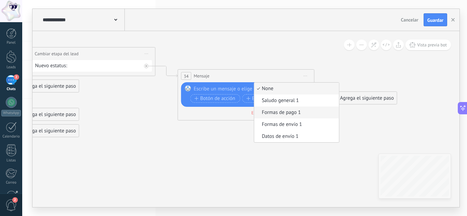
click at [280, 113] on span "Formas de pago 1" at bounding box center [295, 112] width 83 height 7
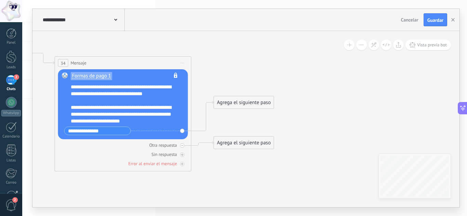
drag, startPoint x: 326, startPoint y: 92, endPoint x: 203, endPoint y: 79, distance: 123.7
click at [245, 104] on div "Agrega el siguiente paso" at bounding box center [244, 102] width 60 height 11
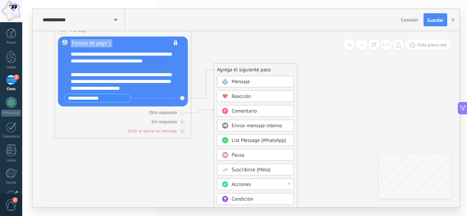
click at [279, 182] on div "Acciones" at bounding box center [260, 184] width 57 height 7
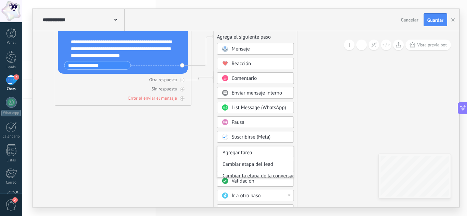
scroll to position [34, 0]
click at [251, 154] on div "Cambiar etapa del lead" at bounding box center [255, 153] width 76 height 12
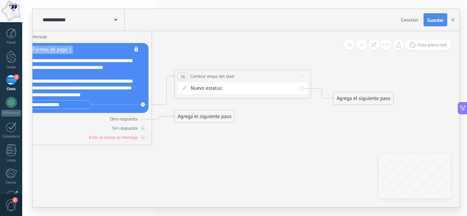
drag, startPoint x: 282, startPoint y: 88, endPoint x: 279, endPoint y: 106, distance: 17.5
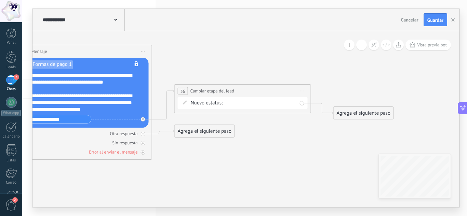
click at [0, 0] on div "Contactado Negociación Recepción de datos Envíado Entregado Devolución" at bounding box center [0, 0] width 0 height 0
click at [0, 0] on label "Recepción de datos" at bounding box center [0, 0] width 0 height 0
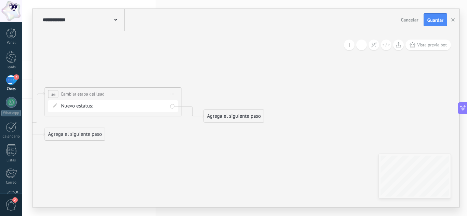
drag, startPoint x: 301, startPoint y: 125, endPoint x: 171, endPoint y: 128, distance: 129.5
click at [224, 116] on div "Agrega el siguiente paso" at bounding box center [234, 116] width 60 height 11
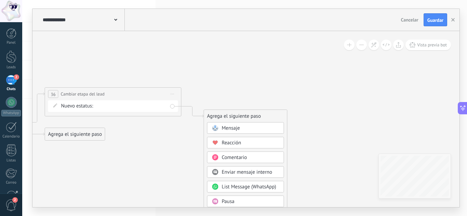
click at [235, 130] on span "Mensaje" at bounding box center [231, 128] width 18 height 6
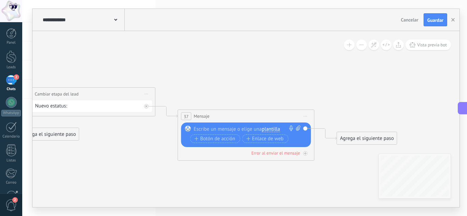
click at [274, 128] on span "plantilla" at bounding box center [271, 129] width 18 height 5
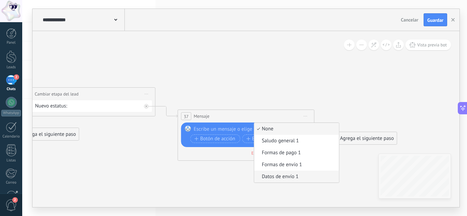
click at [272, 174] on span "Datos de envío 1" at bounding box center [295, 177] width 83 height 7
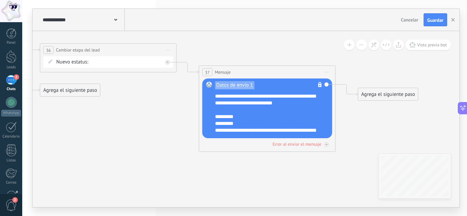
drag, startPoint x: 334, startPoint y: 166, endPoint x: 370, endPoint y: 128, distance: 51.7
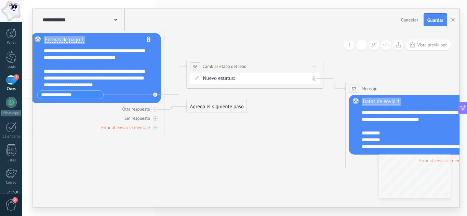
drag, startPoint x: 137, startPoint y: 127, endPoint x: 271, endPoint y: 137, distance: 133.6
click at [271, 137] on icon at bounding box center [86, 109] width 1254 height 717
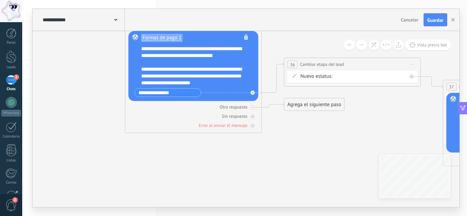
drag, startPoint x: 143, startPoint y: 154, endPoint x: 316, endPoint y: 149, distance: 173.3
click at [313, 149] on icon at bounding box center [183, 107] width 1254 height 717
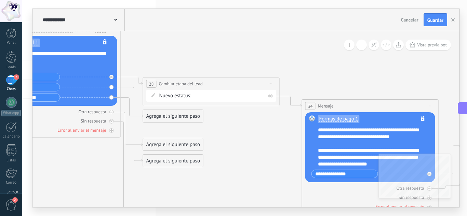
drag, startPoint x: 122, startPoint y: 94, endPoint x: 224, endPoint y: 179, distance: 132.5
click at [224, 179] on icon at bounding box center [360, 188] width 1254 height 717
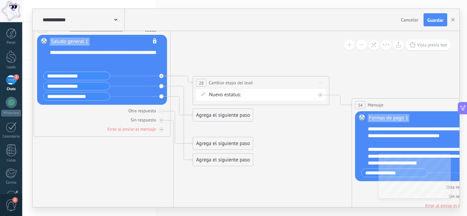
drag, startPoint x: 243, startPoint y: 133, endPoint x: 292, endPoint y: 132, distance: 49.9
click at [292, 132] on icon at bounding box center [410, 187] width 1254 height 717
click at [211, 163] on div "Agrega el siguiente paso" at bounding box center [223, 159] width 60 height 11
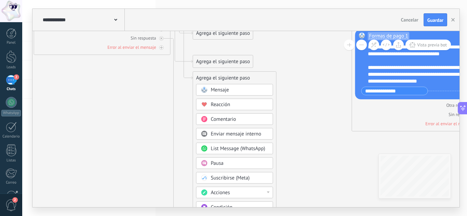
click at [226, 191] on span "Acciones" at bounding box center [220, 193] width 19 height 6
click at [234, 194] on div "Cambiar etapa del lead" at bounding box center [234, 194] width 76 height 12
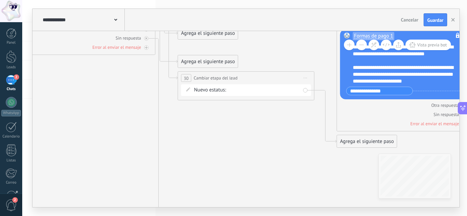
click at [0, 0] on div "Contactado Negociación Recepción de datos Envíado Entregado Devolución" at bounding box center [0, 0] width 0 height 0
click at [0, 0] on label "Negociación" at bounding box center [0, 0] width 0 height 0
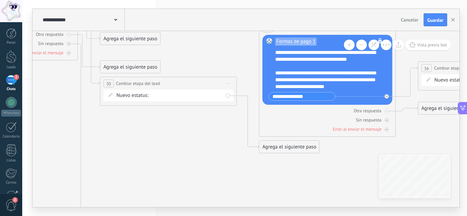
drag, startPoint x: 272, startPoint y: 123, endPoint x: 159, endPoint y: 125, distance: 113.1
click at [159, 125] on icon at bounding box center [317, 128] width 1254 height 753
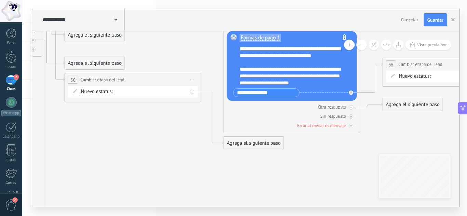
click at [241, 143] on div "Agrega el siguiente paso" at bounding box center [254, 143] width 60 height 11
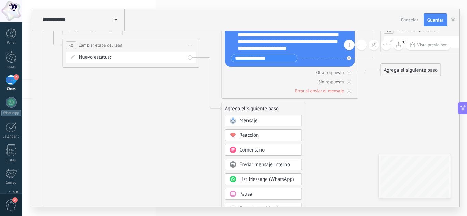
drag, startPoint x: 324, startPoint y: 165, endPoint x: 322, endPoint y: 130, distance: 34.6
click at [322, 130] on icon at bounding box center [280, 90] width 1254 height 753
click at [254, 118] on span "Mensaje" at bounding box center [248, 121] width 18 height 6
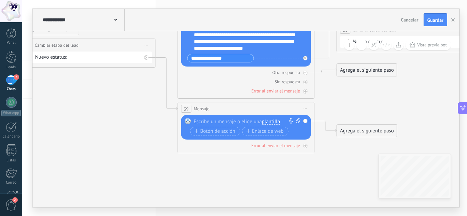
click at [267, 121] on span "plantilla" at bounding box center [271, 121] width 18 height 5
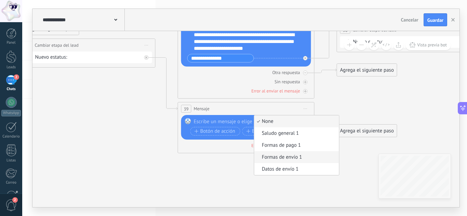
click at [280, 159] on span "Formas de envío 1" at bounding box center [295, 157] width 83 height 7
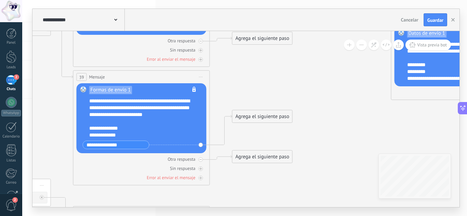
drag, startPoint x: 333, startPoint y: 121, endPoint x: 216, endPoint y: 91, distance: 120.3
click at [216, 91] on icon at bounding box center [131, 58] width 1254 height 753
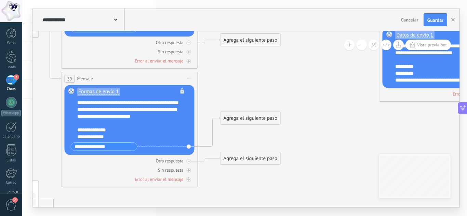
click at [256, 115] on div "Agrega el siguiente paso" at bounding box center [250, 118] width 60 height 11
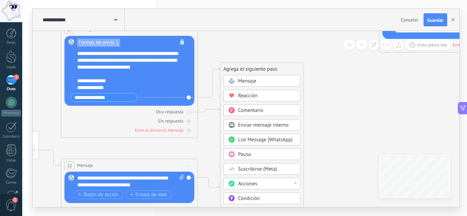
click at [283, 182] on div "Acciones" at bounding box center [266, 184] width 57 height 7
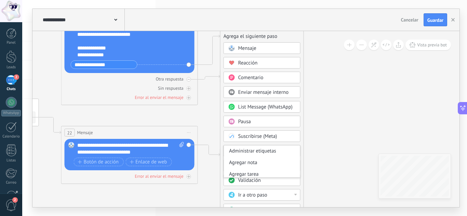
drag, startPoint x: 259, startPoint y: 160, endPoint x: 292, endPoint y: 119, distance: 52.7
click at [267, 127] on div "Mensaje Mensaje Mensaje Reacción Comentario Enviar mensaje interno" at bounding box center [261, 161] width 77 height 238
click at [303, 116] on div "Agrega el siguiente paso Mensaje Mensaje Mensaje Reacción Comentario Enviar men…" at bounding box center [262, 155] width 84 height 251
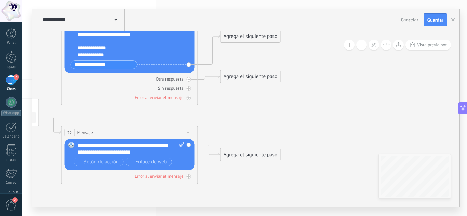
click at [248, 37] on div "Agrega el siguiente paso" at bounding box center [250, 36] width 60 height 11
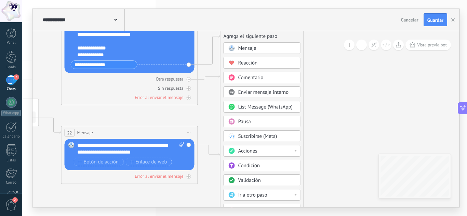
click at [281, 154] on div "Acciones" at bounding box center [266, 151] width 57 height 7
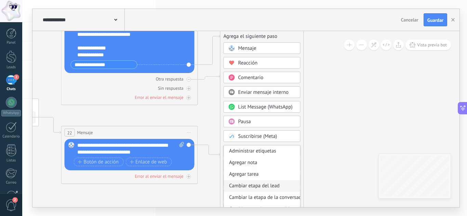
click at [255, 184] on div "Cambiar etapa del lead" at bounding box center [262, 186] width 76 height 12
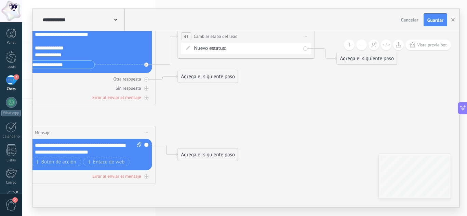
click at [0, 0] on div "Contactado Negociación Recepción de datos Envíado Entregado Devolución" at bounding box center [0, 0] width 0 height 0
click at [0, 0] on label "Recepción de datos" at bounding box center [0, 0] width 0 height 0
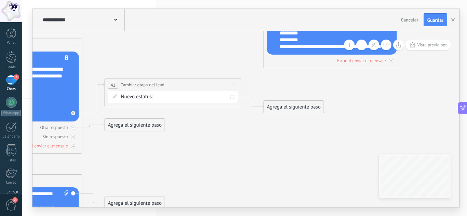
drag, startPoint x: 318, startPoint y: 72, endPoint x: 245, endPoint y: 120, distance: 88.0
click at [245, 120] on icon at bounding box center [4, 26] width 1254 height 753
click at [289, 105] on div "Agrega el siguiente paso" at bounding box center [293, 106] width 60 height 11
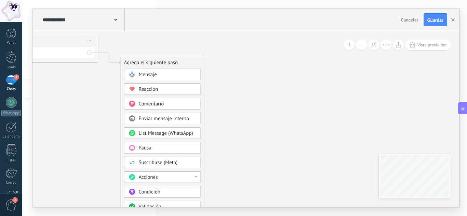
drag, startPoint x: 244, startPoint y: 148, endPoint x: 102, endPoint y: 104, distance: 149.2
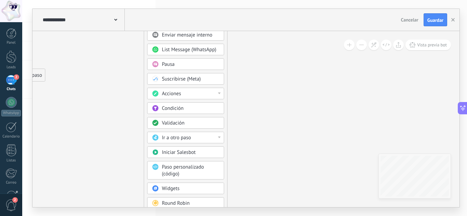
drag, startPoint x: 238, startPoint y: 141, endPoint x: 261, endPoint y: 72, distance: 72.3
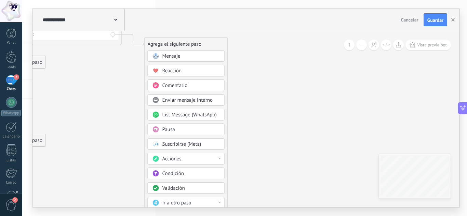
click at [190, 59] on div "Mensaje" at bounding box center [190, 56] width 57 height 7
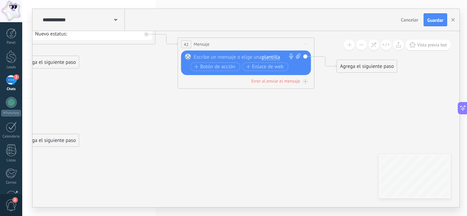
click at [273, 55] on span "plantilla" at bounding box center [271, 57] width 18 height 5
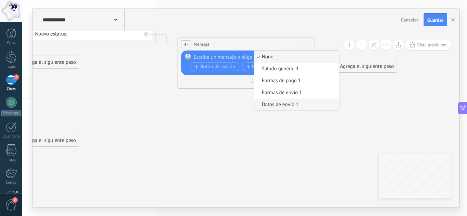
click at [279, 102] on span "Datos de envío 1" at bounding box center [295, 104] width 83 height 7
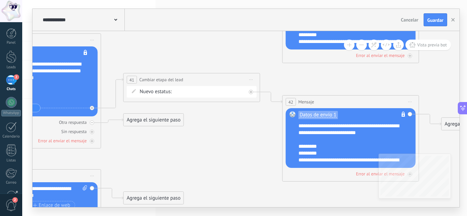
drag, startPoint x: 137, startPoint y: 93, endPoint x: 251, endPoint y: 178, distance: 142.3
click at [251, 178] on icon at bounding box center [23, 21] width 1254 height 753
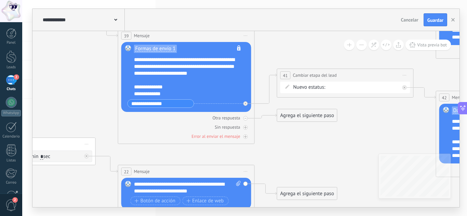
drag, startPoint x: 213, startPoint y: 71, endPoint x: 276, endPoint y: 94, distance: 67.3
click at [361, 33] on icon at bounding box center [176, 17] width 1254 height 753
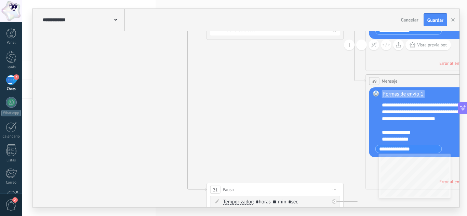
drag, startPoint x: 113, startPoint y: 105, endPoint x: 341, endPoint y: 168, distance: 236.4
click at [353, 164] on icon at bounding box center [424, 62] width 1254 height 753
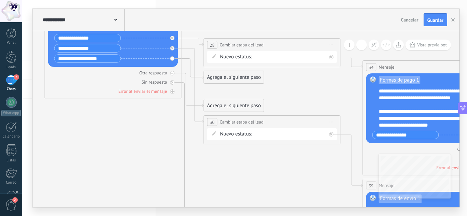
drag, startPoint x: 207, startPoint y: 98, endPoint x: 208, endPoint y: 196, distance: 98.1
click at [208, 196] on icon at bounding box center [421, 167] width 1254 height 753
click at [218, 77] on div "Agrega el siguiente paso" at bounding box center [234, 77] width 60 height 11
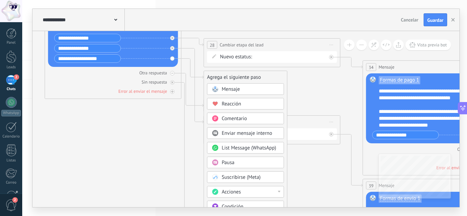
click at [257, 188] on div "Acciones" at bounding box center [245, 192] width 77 height 12
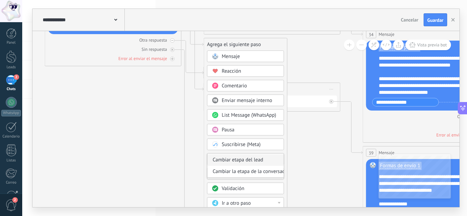
click at [256, 163] on div "Cambiar etapa del lead" at bounding box center [245, 160] width 76 height 12
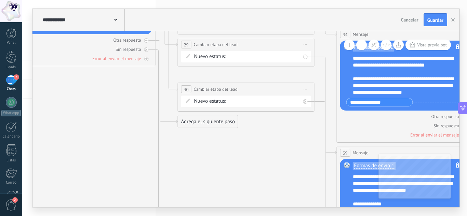
click at [0, 0] on div "Contactado Negociación Recepción de datos Envíado Entregado Devolución" at bounding box center [0, 0] width 0 height 0
click at [0, 0] on label "Recepción de datos" at bounding box center [0, 0] width 0 height 0
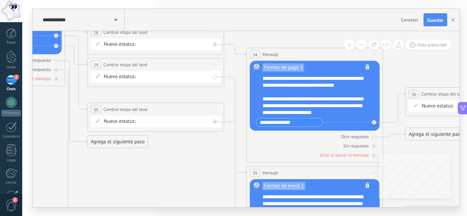
drag, startPoint x: 289, startPoint y: 153, endPoint x: 187, endPoint y: 151, distance: 102.5
click at [198, 172] on icon at bounding box center [304, 154] width 1254 height 753
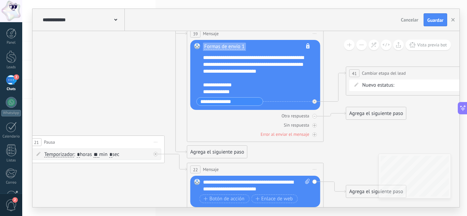
drag, startPoint x: 189, startPoint y: 161, endPoint x: 135, endPoint y: 27, distance: 144.2
click at [135, 27] on div "**********" at bounding box center [245, 108] width 427 height 199
click at [205, 153] on div "Agrega el siguiente paso" at bounding box center [217, 152] width 60 height 11
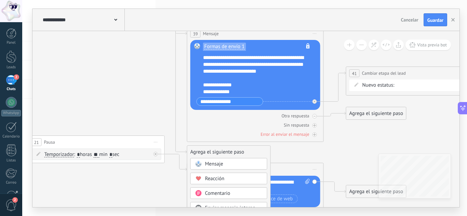
click at [216, 163] on span "Mensaje" at bounding box center [214, 164] width 18 height 6
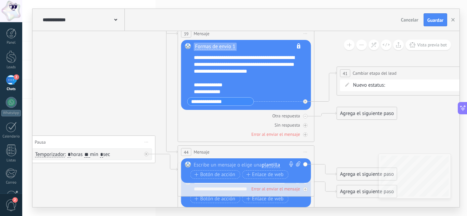
click at [273, 165] on span "plantilla" at bounding box center [271, 165] width 18 height 5
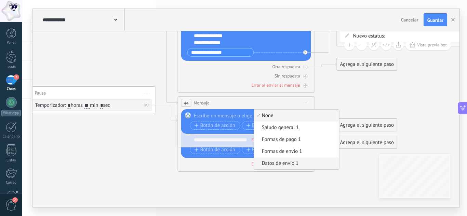
click at [285, 164] on span "Datos de envío 1" at bounding box center [295, 163] width 83 height 7
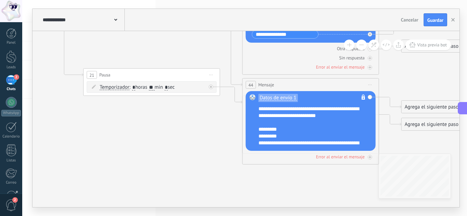
drag, startPoint x: 336, startPoint y: 102, endPoint x: 400, endPoint y: 84, distance: 67.1
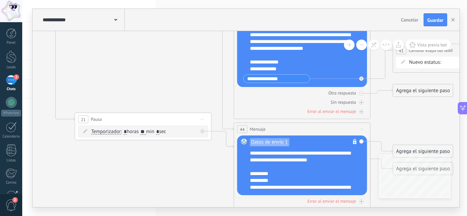
drag, startPoint x: 178, startPoint y: 139, endPoint x: 169, endPoint y: 162, distance: 24.4
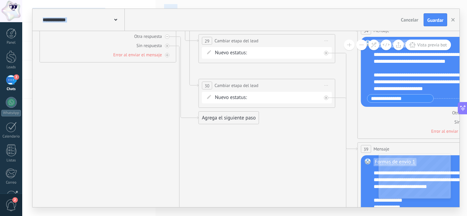
drag, startPoint x: 150, startPoint y: 81, endPoint x: 275, endPoint y: 232, distance: 195.5
click at [275, 216] on html ".abccls-1,.abccls-2{fill-rule:evenodd}.abccls-2{fill:#fff} .abfcls-1{fill:none}…" at bounding box center [233, 108] width 467 height 216
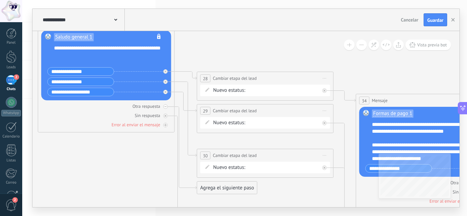
drag, startPoint x: 145, startPoint y: 115, endPoint x: 143, endPoint y: 186, distance: 70.1
click at [143, 186] on icon at bounding box center [414, 200] width 1254 height 753
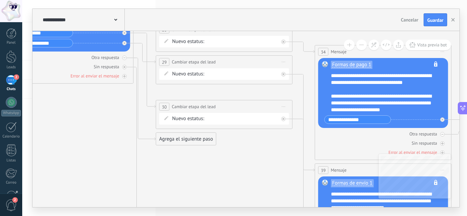
drag, startPoint x: 141, startPoint y: 169, endPoint x: 100, endPoint y: 120, distance: 63.8
click at [100, 120] on icon at bounding box center [373, 152] width 1254 height 753
click at [191, 139] on div "Agrega el siguiente paso" at bounding box center [186, 139] width 60 height 11
click at [182, 153] on span "Mensaje" at bounding box center [183, 151] width 18 height 6
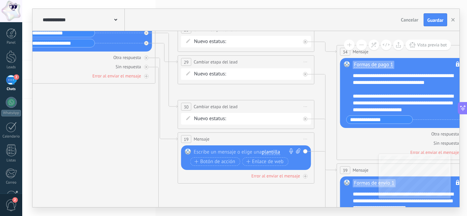
click at [213, 150] on div at bounding box center [244, 152] width 101 height 7
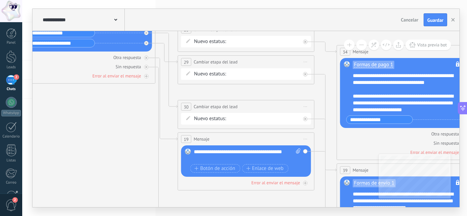
click at [332, 138] on icon at bounding box center [395, 166] width 1254 height 780
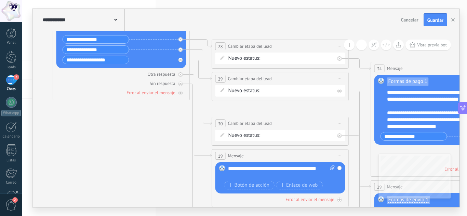
drag, startPoint x: 138, startPoint y: 134, endPoint x: 172, endPoint y: 151, distance: 38.0
click at [172, 151] on icon at bounding box center [429, 182] width 1254 height 780
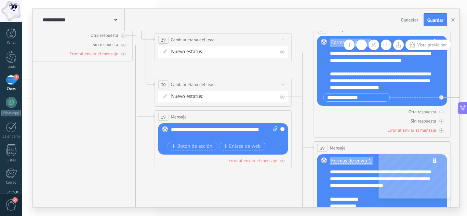
drag, startPoint x: 157, startPoint y: 139, endPoint x: 100, endPoint y: 100, distance: 69.1
click at [100, 100] on icon at bounding box center [372, 143] width 1254 height 780
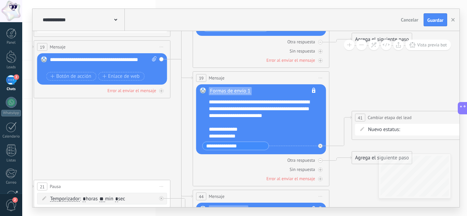
drag, startPoint x: 234, startPoint y: 188, endPoint x: 113, endPoint y: 118, distance: 139.8
click at [113, 118] on icon at bounding box center [251, 73] width 1254 height 780
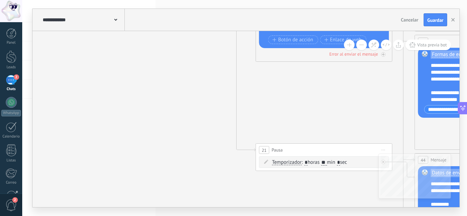
drag, startPoint x: 98, startPoint y: 133, endPoint x: 165, endPoint y: 108, distance: 71.5
click at [319, 195] on icon at bounding box center [473, 37] width 1254 height 780
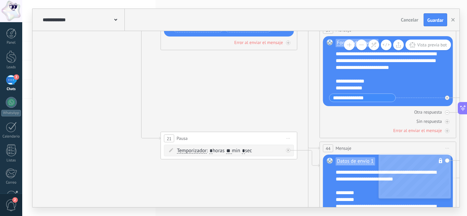
drag, startPoint x: 162, startPoint y: 80, endPoint x: 67, endPoint y: 68, distance: 95.0
click at [67, 68] on icon at bounding box center [378, 25] width 1254 height 780
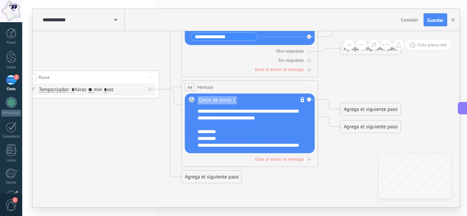
drag, startPoint x: 255, startPoint y: 181, endPoint x: 117, endPoint y: 120, distance: 151.0
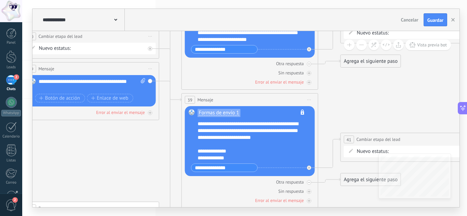
click at [361, 43] on button at bounding box center [361, 45] width 11 height 11
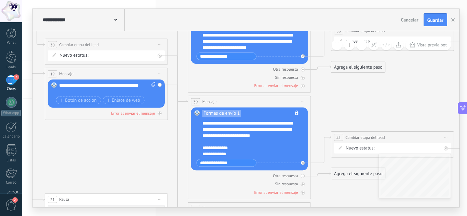
click at [361, 43] on button at bounding box center [361, 45] width 11 height 11
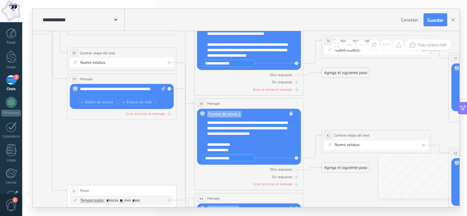
click at [361, 43] on button at bounding box center [361, 45] width 11 height 11
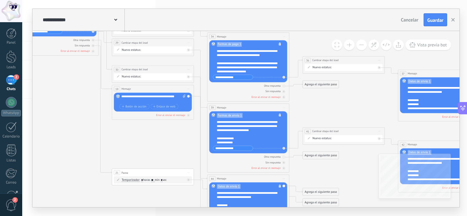
click at [361, 43] on button at bounding box center [361, 45] width 11 height 11
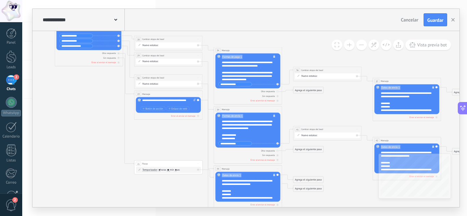
click at [361, 43] on button at bounding box center [361, 45] width 11 height 11
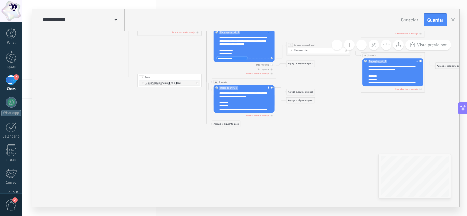
drag, startPoint x: 107, startPoint y: 190, endPoint x: 106, endPoint y: 110, distance: 80.3
click at [106, 110] on icon at bounding box center [239, 24] width 587 height 365
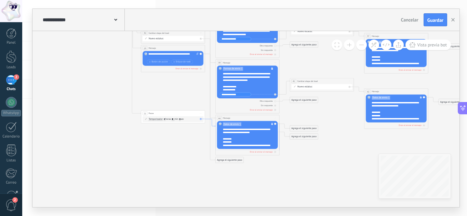
click at [208, 119] on icon at bounding box center [210, 123] width 10 height 8
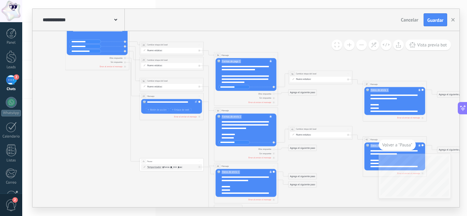
click at [352, 45] on button at bounding box center [349, 45] width 11 height 11
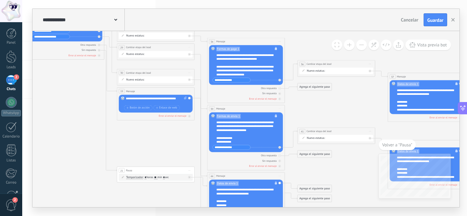
click at [352, 45] on button at bounding box center [349, 45] width 11 height 11
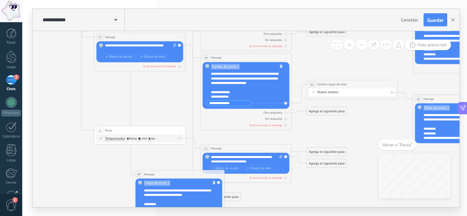
drag, startPoint x: 258, startPoint y: 136, endPoint x: 191, endPoint y: 173, distance: 76.8
click at [191, 173] on div "44 Mensaje ******* (a): Todos los contactos - canales seleccionados Todos los c…" at bounding box center [178, 174] width 91 height 9
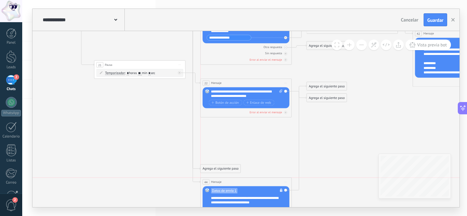
drag, startPoint x: 183, startPoint y: 106, endPoint x: 254, endPoint y: 171, distance: 95.5
click at [252, 179] on div "44 Mensaje ******* (a): Todos los contactos - canales seleccionados Todos los c…" at bounding box center [246, 182] width 91 height 9
click at [168, 137] on icon at bounding box center [238, 39] width 837 height 621
drag, startPoint x: 218, startPoint y: 165, endPoint x: 221, endPoint y: 152, distance: 14.2
click at [227, 151] on div "Agrega el siguiente paso" at bounding box center [230, 155] width 40 height 8
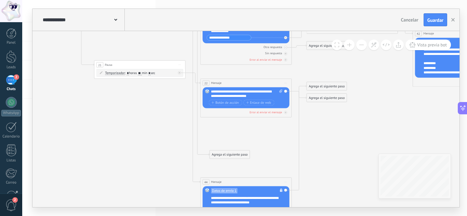
click at [166, 138] on icon at bounding box center [238, 39] width 837 height 621
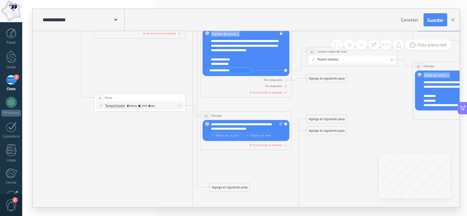
click at [224, 134] on span "Botón de acción" at bounding box center [224, 136] width 27 height 4
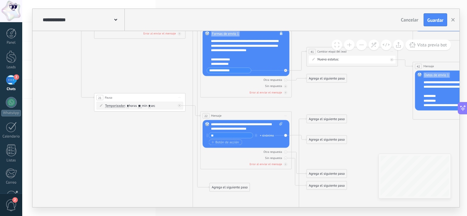
type input "**"
click at [224, 142] on span "Botón de acción" at bounding box center [224, 142] width 27 height 4
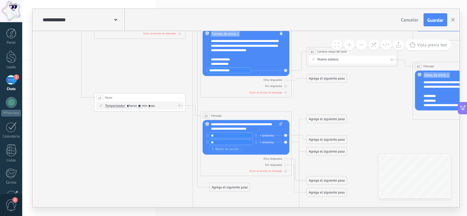
type input "**"
click at [172, 166] on icon at bounding box center [238, 72] width 837 height 621
click at [220, 148] on span "Botón de acción" at bounding box center [224, 149] width 27 height 4
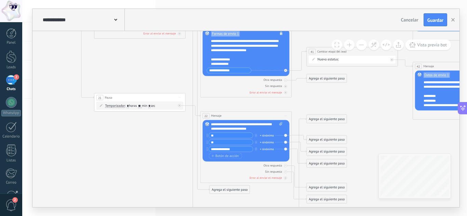
type input "**********"
click at [175, 153] on icon at bounding box center [238, 72] width 837 height 621
click at [313, 139] on div "Agrega el siguiente paso" at bounding box center [326, 140] width 40 height 8
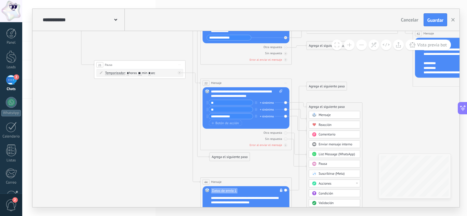
click at [350, 183] on div "Acciones" at bounding box center [337, 184] width 38 height 4
click at [338, 184] on div "Cambiar etapa del lead" at bounding box center [334, 184] width 51 height 8
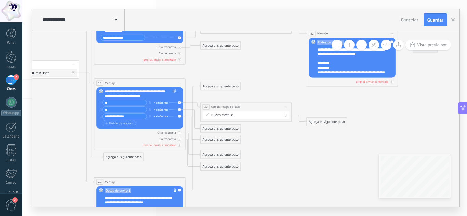
click at [0, 0] on div "Contactado Negociación Recepción de datos Envíado Entregado Devolución" at bounding box center [0, 0] width 0 height 0
click at [0, 0] on label "Negociación" at bounding box center [0, 0] width 0 height 0
click at [325, 122] on div "Agrega el siguiente paso" at bounding box center [326, 122] width 40 height 8
drag, startPoint x: 253, startPoint y: 105, endPoint x: 255, endPoint y: 102, distance: 3.5
click at [255, 102] on div "**********" at bounding box center [246, 104] width 91 height 9
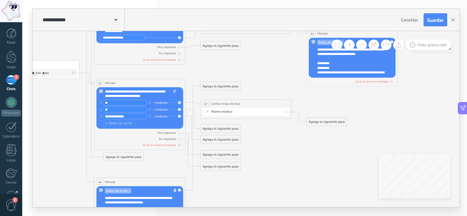
click at [321, 122] on div "Agrega el siguiente paso" at bounding box center [326, 122] width 40 height 8
click at [334, 131] on div "Mensaje" at bounding box center [337, 130] width 38 height 4
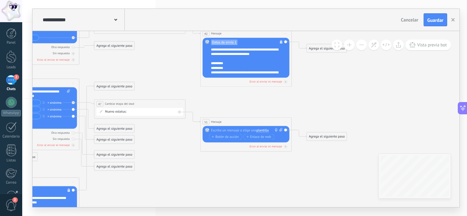
click at [262, 129] on span "plantilla" at bounding box center [262, 131] width 12 height 4
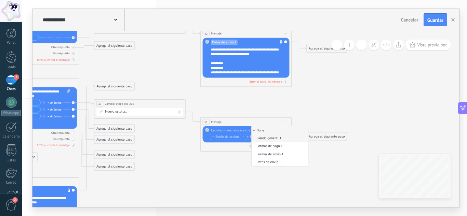
click at [269, 139] on span "Saludo general 1" at bounding box center [278, 138] width 55 height 4
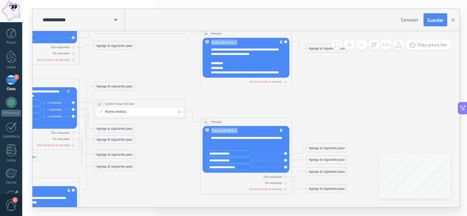
click at [286, 121] on span "Iniciar vista previa aquí Cambiar nombre Duplicar [GEOGRAPHIC_DATA]" at bounding box center [285, 122] width 7 height 6
click at [297, 152] on div "Borrar" at bounding box center [306, 152] width 45 height 8
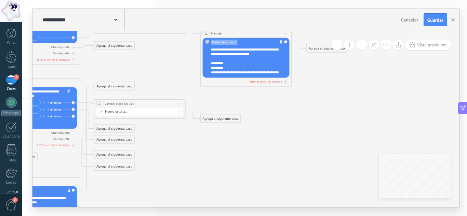
click at [212, 114] on icon at bounding box center [26, 39] width 837 height 621
click at [213, 116] on div "Agrega el siguiente paso" at bounding box center [221, 119] width 40 height 8
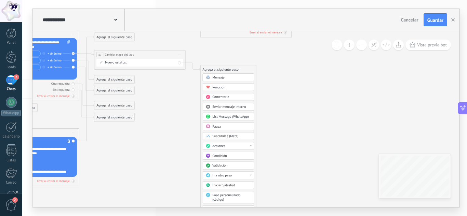
click at [250, 177] on div "Ir a otro paso" at bounding box center [231, 176] width 38 height 4
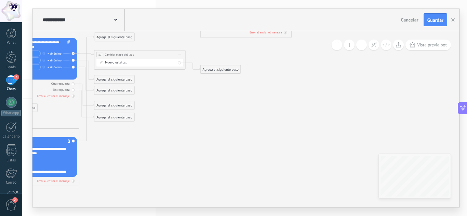
click at [227, 72] on div "Agrega el siguiente paso" at bounding box center [221, 70] width 40 height 8
click at [224, 66] on div "Agrega el siguiente paso" at bounding box center [221, 70] width 40 height 8
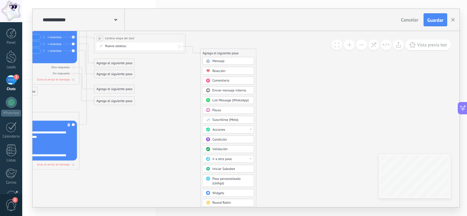
click at [231, 168] on span "Iniciar Salesbot" at bounding box center [223, 169] width 23 height 4
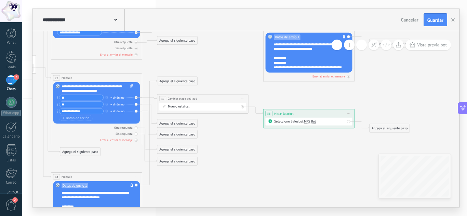
drag, startPoint x: 202, startPoint y: 115, endPoint x: 259, endPoint y: 167, distance: 76.7
click at [259, 167] on icon at bounding box center [89, 34] width 837 height 621
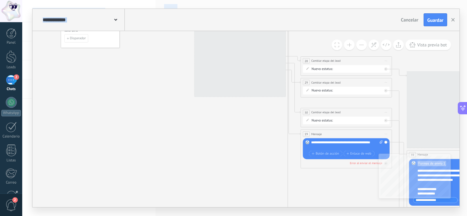
drag, startPoint x: 62, startPoint y: 65, endPoint x: 426, endPoint y: 232, distance: 400.7
click at [426, 216] on html ".abccls-1,.abccls-2{fill-rule:evenodd}.abccls-2{fill:#fff} .abfcls-1{fill:none}…" at bounding box center [233, 108] width 467 height 216
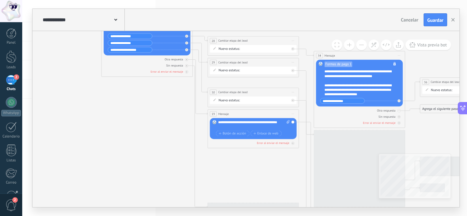
drag, startPoint x: 160, startPoint y: 57, endPoint x: 10, endPoint y: -30, distance: 173.1
click at [10, 0] on html ".abccls-1,.abccls-2{fill-rule:evenodd}.abccls-2{fill:#fff} .abfcls-1{fill:none}…" at bounding box center [233, 108] width 467 height 216
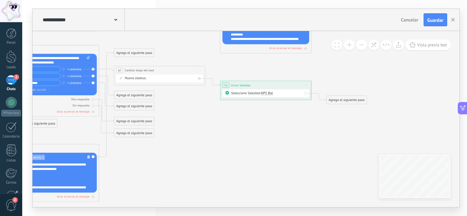
drag, startPoint x: 367, startPoint y: 138, endPoint x: 111, endPoint y: 34, distance: 276.1
click at [111, 34] on icon at bounding box center [46, 5] width 837 height 621
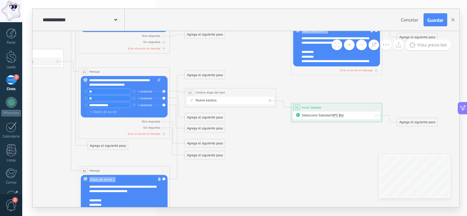
drag, startPoint x: 183, startPoint y: 111, endPoint x: 253, endPoint y: 128, distance: 71.4
click at [253, 128] on icon at bounding box center [117, 27] width 837 height 621
click at [194, 118] on div "Agrega el siguiente paso" at bounding box center [205, 118] width 40 height 8
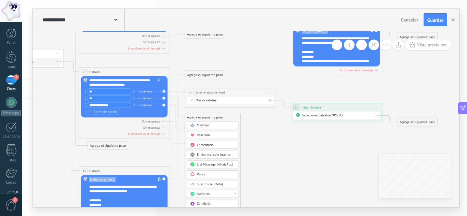
click at [203, 124] on span "Mensaje" at bounding box center [203, 125] width 12 height 4
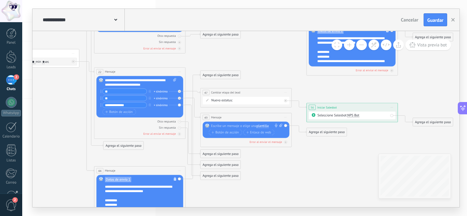
click at [222, 127] on div at bounding box center [245, 126] width 68 height 4
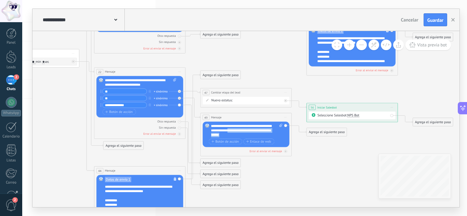
drag, startPoint x: 239, startPoint y: 131, endPoint x: 248, endPoint y: 135, distance: 9.6
click at [248, 135] on div "**********" at bounding box center [246, 131] width 71 height 14
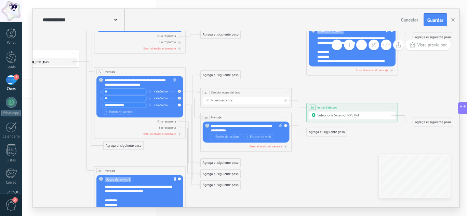
click at [260, 166] on icon at bounding box center [132, 27] width 837 height 621
click at [286, 117] on span "Iniciar vista previa aquí Cambiar nombre Duplicar [GEOGRAPHIC_DATA]" at bounding box center [285, 117] width 7 height 6
click at [294, 148] on div "Borrar" at bounding box center [306, 147] width 45 height 8
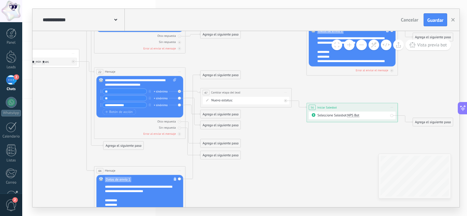
click at [221, 124] on div "Agrega el siguiente paso" at bounding box center [221, 126] width 40 height 8
click at [220, 134] on span "Mensaje" at bounding box center [218, 133] width 12 height 4
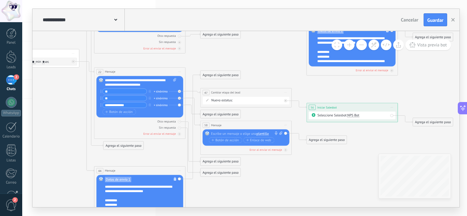
click at [286, 124] on span "Iniciar vista previa aquí Cambiar nombre Duplicar [GEOGRAPHIC_DATA]" at bounding box center [285, 125] width 7 height 6
click at [296, 156] on div "Borrar" at bounding box center [306, 155] width 45 height 8
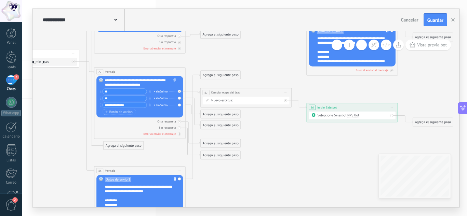
click at [223, 128] on div "Agrega el siguiente paso" at bounding box center [221, 126] width 40 height 8
click at [224, 199] on div "Acciones" at bounding box center [228, 202] width 51 height 8
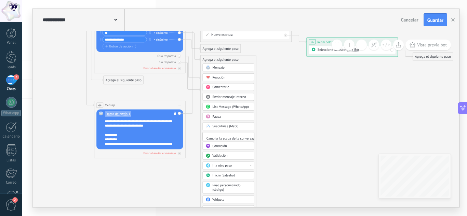
scroll to position [34, 0]
click at [226, 135] on div "Cambiar etapa del lead" at bounding box center [228, 137] width 51 height 8
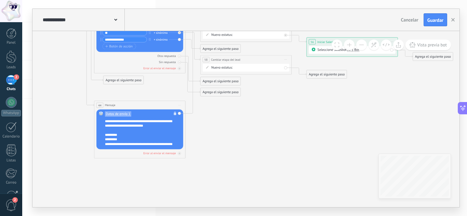
click at [0, 0] on div "Contactado Negociación Recepción de datos Envíado Entregado Devolución" at bounding box center [0, 0] width 0 height 0
click at [0, 0] on label "Devolución" at bounding box center [0, 0] width 0 height 0
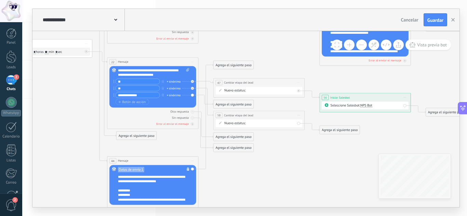
drag, startPoint x: 257, startPoint y: 107, endPoint x: 270, endPoint y: 147, distance: 41.4
click at [270, 147] on icon at bounding box center [145, 18] width 837 height 621
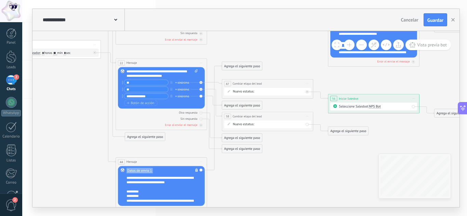
drag, startPoint x: 234, startPoint y: 173, endPoint x: 242, endPoint y: 174, distance: 8.6
click at [242, 174] on icon at bounding box center [154, 19] width 837 height 621
drag, startPoint x: 279, startPoint y: 115, endPoint x: 282, endPoint y: 104, distance: 11.6
click at [282, 104] on div "**********" at bounding box center [269, 105] width 91 height 9
drag, startPoint x: 278, startPoint y: 107, endPoint x: 275, endPoint y: 108, distance: 3.5
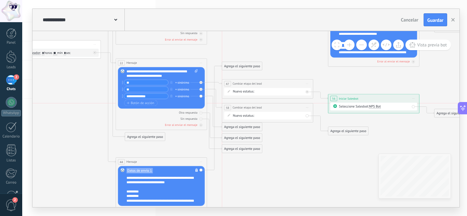
click at [275, 108] on div "**********" at bounding box center [267, 108] width 91 height 9
click at [297, 146] on icon at bounding box center [154, 19] width 837 height 621
click at [244, 136] on div "Agrega el siguiente paso" at bounding box center [242, 138] width 40 height 8
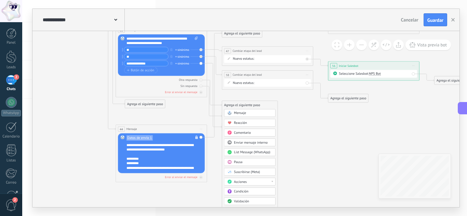
click at [265, 179] on div "Acciones" at bounding box center [249, 182] width 51 height 8
click at [251, 184] on div "Cambiar etapa del lead" at bounding box center [249, 183] width 51 height 8
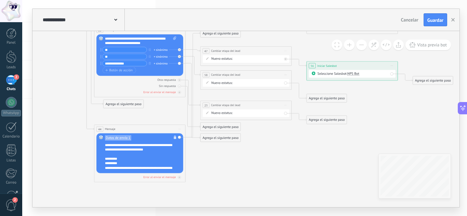
click at [0, 0] on div "Contactado Negociación Recepción de datos Envíado Entregado Devolución" at bounding box center [0, 0] width 0 height 0
click at [0, 0] on label "Negociación" at bounding box center [0, 0] width 0 height 0
click at [313, 121] on div "Agrega el siguiente paso" at bounding box center [326, 120] width 40 height 8
click at [331, 127] on div "Mensaje" at bounding box center [337, 128] width 38 height 4
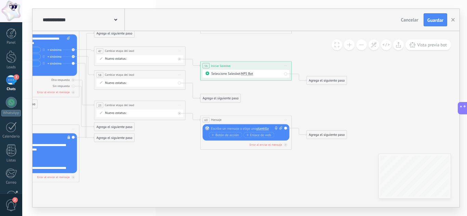
click at [227, 128] on div at bounding box center [245, 128] width 68 height 4
click at [259, 127] on div "**********" at bounding box center [246, 128] width 71 height 4
click at [317, 137] on div "Agrega el siguiente paso" at bounding box center [326, 135] width 40 height 8
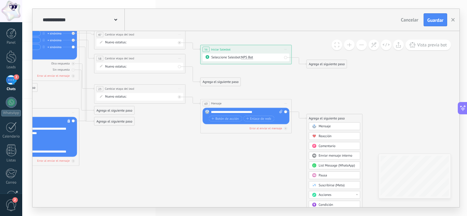
click at [331, 156] on span "Enviar mensaje interno" at bounding box center [335, 156] width 34 height 4
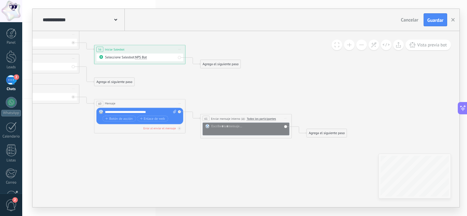
click at [287, 118] on span "Iniciar vista previa aquí Cambiar nombre Duplicar [GEOGRAPHIC_DATA]" at bounding box center [285, 118] width 7 height 6
click at [291, 146] on div "Borrar" at bounding box center [306, 149] width 45 height 8
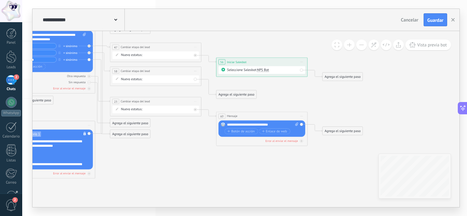
drag, startPoint x: 145, startPoint y: 167, endPoint x: 266, endPoint y: 180, distance: 122.3
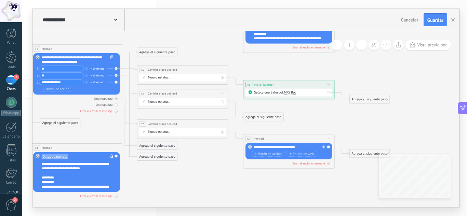
drag, startPoint x: 169, startPoint y: 146, endPoint x: 195, endPoint y: 168, distance: 34.4
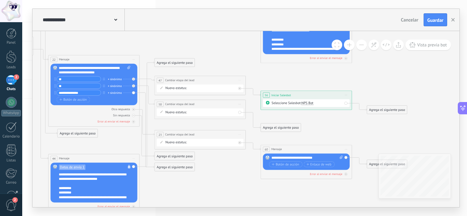
drag, startPoint x: 197, startPoint y: 149, endPoint x: 214, endPoint y: 160, distance: 20.4
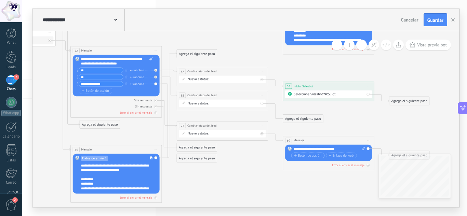
drag, startPoint x: 217, startPoint y: 168, endPoint x: 242, endPoint y: 158, distance: 27.4
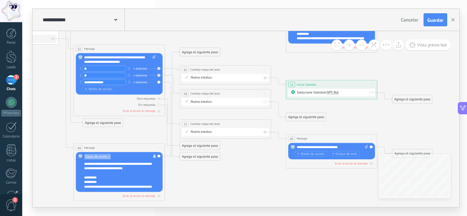
click at [203, 147] on div "Agrega el siguiente paso" at bounding box center [200, 146] width 40 height 8
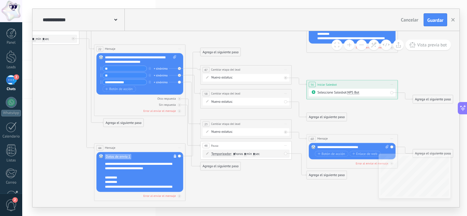
click at [236, 154] on span ": * horas * min * sec" at bounding box center [245, 154] width 29 height 4
click at [235, 155] on input "*" at bounding box center [234, 154] width 2 height 4
type input "**"
click at [261, 191] on icon at bounding box center [132, 5] width 837 height 621
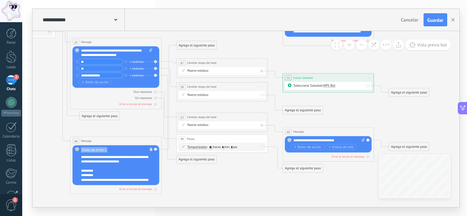
drag, startPoint x: 279, startPoint y: 189, endPoint x: 256, endPoint y: 182, distance: 24.9
click at [298, 167] on div "Agrega el siguiente paso" at bounding box center [303, 169] width 40 height 8
click at [301, 177] on span "Mensaje" at bounding box center [301, 176] width 12 height 4
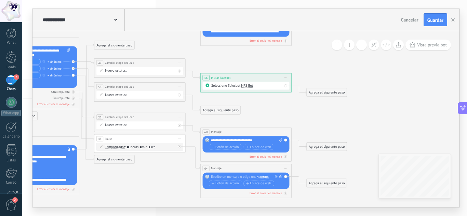
click at [225, 179] on div at bounding box center [245, 177] width 68 height 4
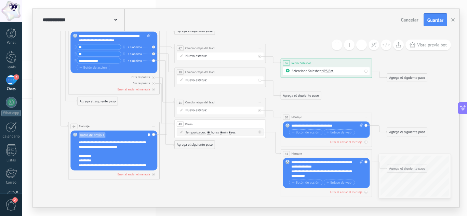
drag, startPoint x: 150, startPoint y: 150, endPoint x: 230, endPoint y: 168, distance: 82.3
click at [367, 116] on span "Iniciar vista previa aquí Cambiar nombre Duplicar [GEOGRAPHIC_DATA]" at bounding box center [365, 117] width 7 height 6
click at [373, 148] on div "Borrar" at bounding box center [386, 147] width 45 height 8
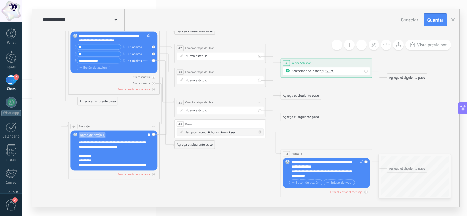
click at [303, 117] on div "Agrega el siguiente paso" at bounding box center [301, 117] width 40 height 8
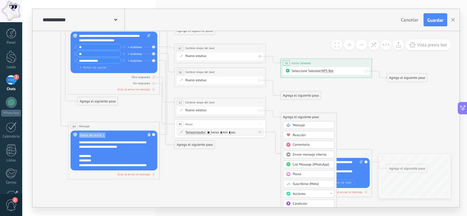
click at [308, 127] on div "Mensaje" at bounding box center [311, 125] width 38 height 4
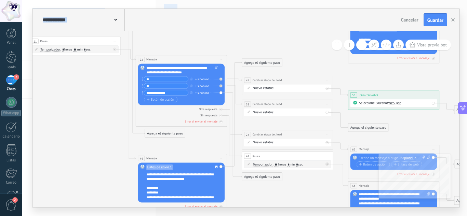
drag, startPoint x: 126, startPoint y: 185, endPoint x: 274, endPoint y: 217, distance: 151.0
click at [274, 216] on html ".abccls-1,.abccls-2{fill-rule:evenodd}.abccls-2{fill:#fff} .abfcls-1{fill:none}…" at bounding box center [233, 108] width 467 height 216
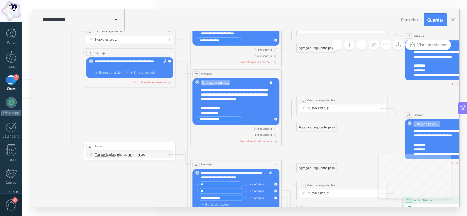
drag, startPoint x: 74, startPoint y: 91, endPoint x: 125, endPoint y: 191, distance: 112.2
click at [126, 196] on icon at bounding box center [228, 129] width 837 height 639
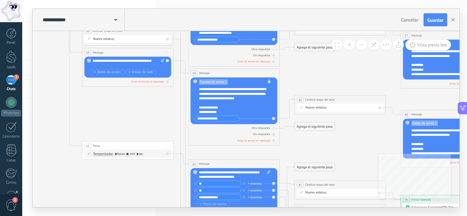
click at [105, 66] on div "**********" at bounding box center [128, 63] width 71 height 9
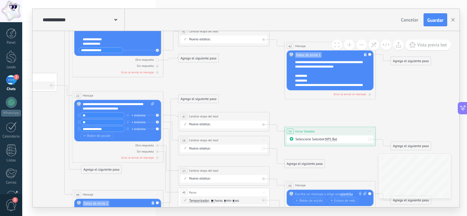
drag, startPoint x: 330, startPoint y: 138, endPoint x: 214, endPoint y: 69, distance: 135.3
click at [214, 69] on icon at bounding box center [110, 60] width 837 height 639
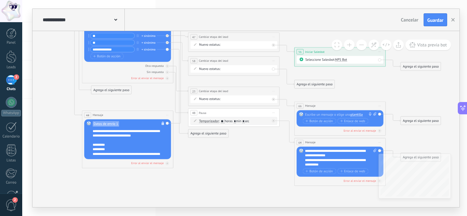
drag, startPoint x: 338, startPoint y: 162, endPoint x: 347, endPoint y: 84, distance: 79.2
click at [315, 114] on div at bounding box center [339, 114] width 68 height 4
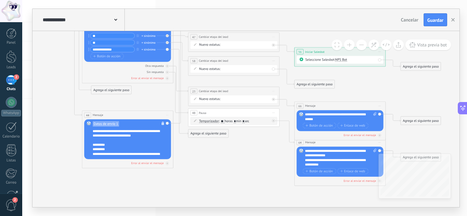
click at [206, 134] on div "Agrega el siguiente paso" at bounding box center [208, 134] width 40 height 8
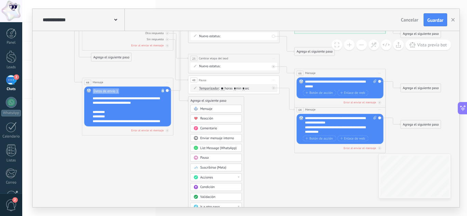
click at [223, 176] on div "Acciones" at bounding box center [219, 177] width 38 height 4
click at [221, 178] on div "Cambiar etapa del lead" at bounding box center [216, 178] width 51 height 8
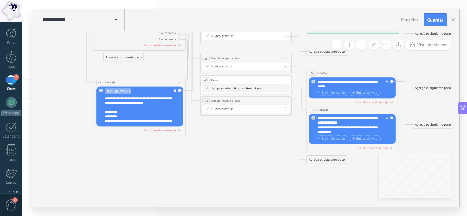
click at [0, 0] on div "Contactado Negociación Recepción de datos Envíado Entregado Devolución" at bounding box center [0, 0] width 0 height 0
click at [0, 0] on label "Negociación" at bounding box center [0, 0] width 0 height 0
click at [318, 160] on div "Agrega el siguiente paso" at bounding box center [326, 160] width 40 height 8
click at [318, 168] on span at bounding box center [314, 168] width 9 height 4
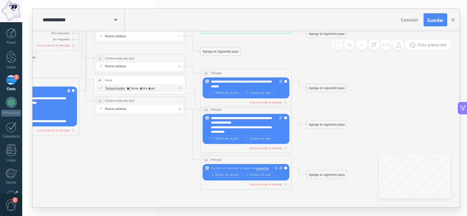
click at [224, 168] on div at bounding box center [245, 168] width 68 height 4
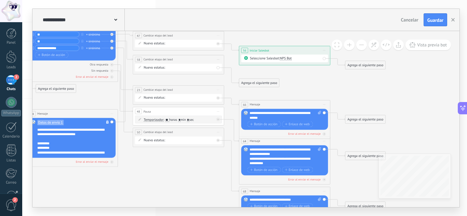
drag, startPoint x: 151, startPoint y: 148, endPoint x: 190, endPoint y: 179, distance: 49.8
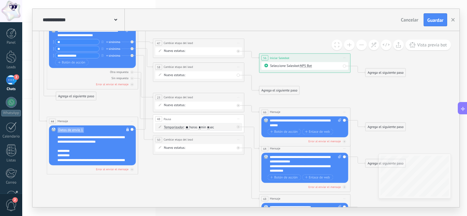
drag, startPoint x: 147, startPoint y: 170, endPoint x: 167, endPoint y: 178, distance: 21.5
click at [167, 178] on icon at bounding box center [85, 5] width 837 height 675
click at [173, 209] on div "**********" at bounding box center [244, 108] width 444 height 216
click at [180, 201] on icon at bounding box center [85, 5] width 837 height 675
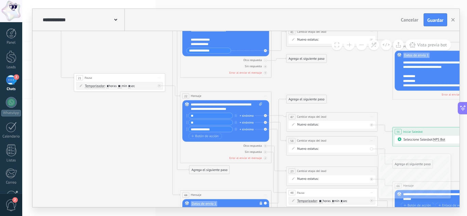
drag, startPoint x: 209, startPoint y: 45, endPoint x: 343, endPoint y: 103, distance: 145.1
click at [343, 103] on icon at bounding box center [218, 79] width 837 height 675
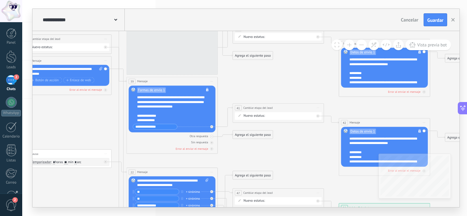
drag, startPoint x: 145, startPoint y: 110, endPoint x: 89, endPoint y: 181, distance: 90.3
click at [82, 203] on icon at bounding box center [164, 155] width 837 height 675
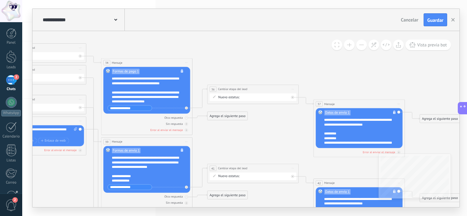
drag, startPoint x: 75, startPoint y: 143, endPoint x: 59, endPoint y: 186, distance: 46.3
click at [59, 186] on icon at bounding box center [139, 215] width 837 height 675
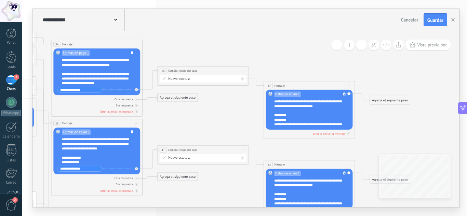
drag, startPoint x: 274, startPoint y: 121, endPoint x: 224, endPoint y: 103, distance: 53.2
click at [224, 103] on icon at bounding box center [89, 197] width 837 height 675
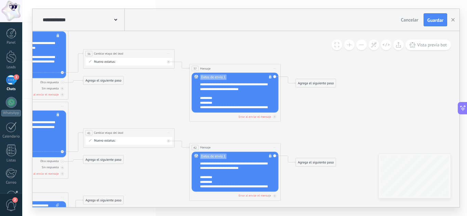
drag, startPoint x: 236, startPoint y: 109, endPoint x: 153, endPoint y: 92, distance: 84.8
click at [153, 92] on icon at bounding box center [15, 180] width 837 height 675
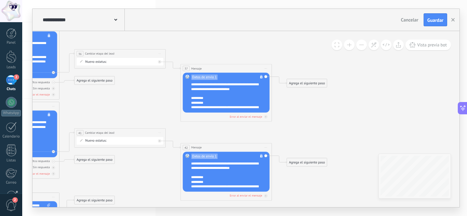
click at [297, 83] on div "Agrega el siguiente paso" at bounding box center [307, 84] width 40 height 8
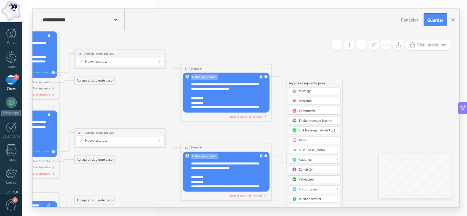
click at [286, 62] on icon at bounding box center [6, 180] width 837 height 675
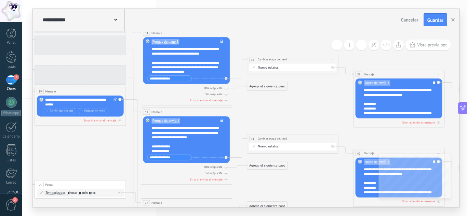
drag, startPoint x: 185, startPoint y: 47, endPoint x: 347, endPoint y: 65, distance: 163.3
click at [384, 54] on icon at bounding box center [179, 186] width 837 height 675
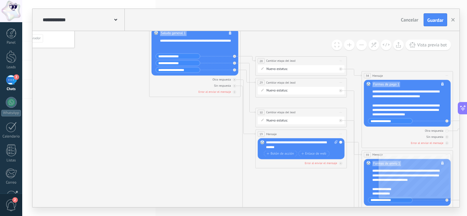
drag, startPoint x: 111, startPoint y: 152, endPoint x: 305, endPoint y: 194, distance: 198.7
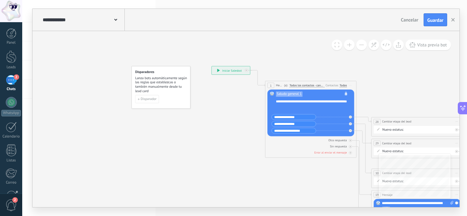
drag, startPoint x: 141, startPoint y: 122, endPoint x: 274, endPoint y: 188, distance: 148.4
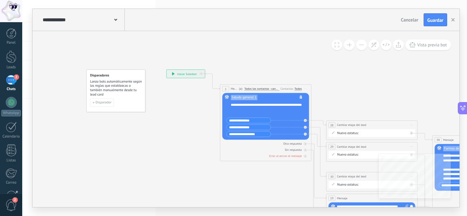
drag, startPoint x: 221, startPoint y: 154, endPoint x: 149, endPoint y: 145, distance: 72.3
click at [102, 103] on span "Disparador" at bounding box center [103, 102] width 16 height 3
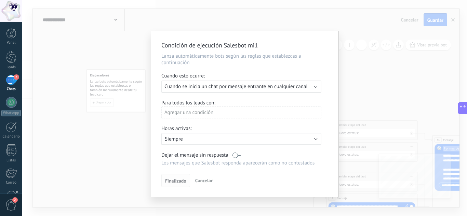
click at [175, 182] on span "Finalizado" at bounding box center [175, 181] width 21 height 5
click at [292, 90] on div "Ejecutar: Cuando se inicia un chat por mensaje entrante en cualquier canal" at bounding box center [241, 87] width 160 height 12
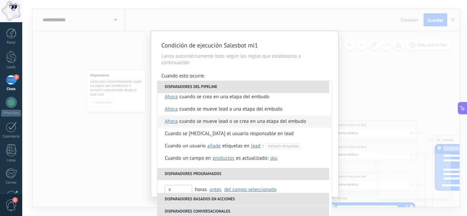
scroll to position [0, 0]
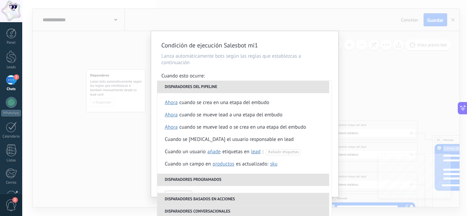
click at [312, 70] on div "Condición de ejecución Salesbot mi1 Lanza automáticamente bots según las reglas…" at bounding box center [244, 114] width 187 height 166
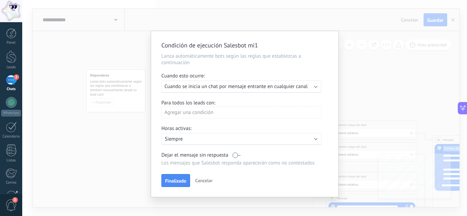
click at [319, 89] on div "Ejecutar: Cuando se inicia un chat por mensaje entrante en cualquier canal" at bounding box center [241, 87] width 160 height 12
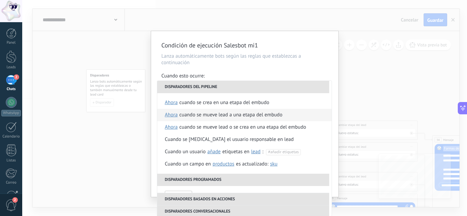
click at [241, 117] on div "Cuando se mueve lead a una etapa del embudo" at bounding box center [230, 115] width 103 height 12
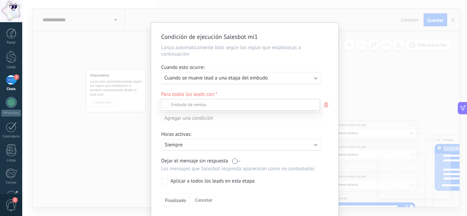
click at [325, 127] on div at bounding box center [244, 108] width 444 height 216
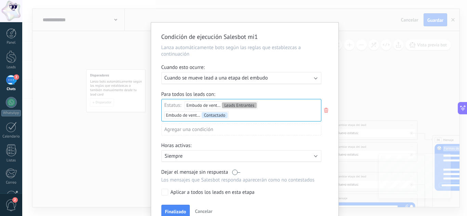
scroll to position [34, 0]
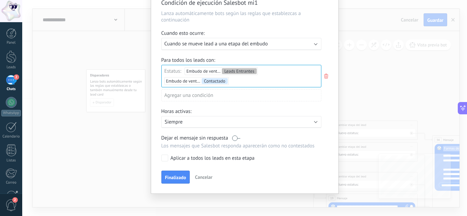
click at [173, 177] on span "Finalizado" at bounding box center [175, 177] width 21 height 5
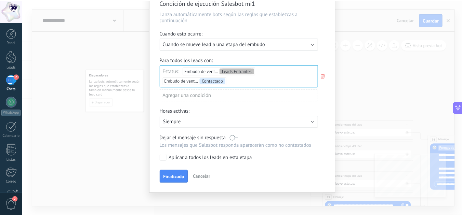
scroll to position [0, 0]
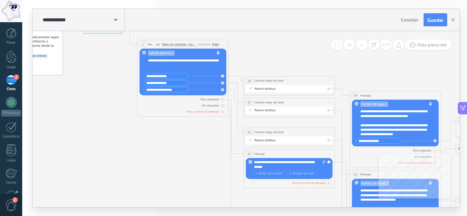
drag, startPoint x: 173, startPoint y: 177, endPoint x: 81, endPoint y: 133, distance: 102.7
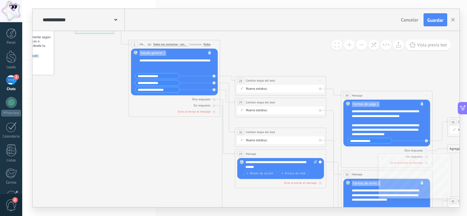
drag, startPoint x: 173, startPoint y: 167, endPoint x: 93, endPoint y: 109, distance: 98.8
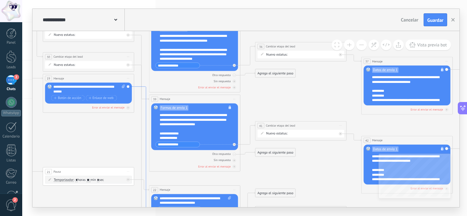
drag, startPoint x: 277, startPoint y: 174, endPoint x: 137, endPoint y: 160, distance: 141.1
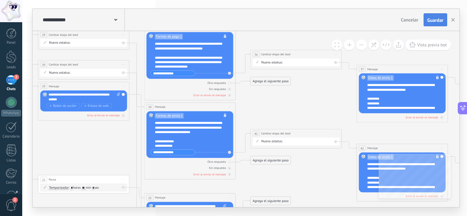
click at [433, 18] on span "Guardar" at bounding box center [435, 20] width 16 height 5
click at [9, 83] on div "2" at bounding box center [11, 80] width 11 height 10
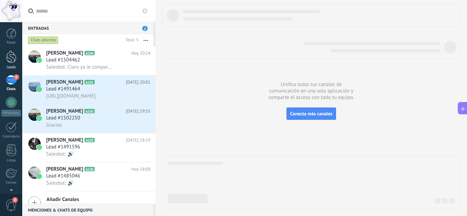
click at [12, 59] on div at bounding box center [11, 57] width 10 height 13
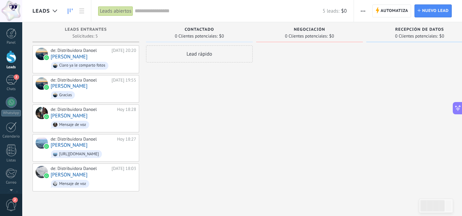
scroll to position [466, 0]
drag, startPoint x: 168, startPoint y: 97, endPoint x: 172, endPoint y: 123, distance: 26.9
click at [172, 122] on div "Lead rápido" at bounding box center [199, 118] width 107 height 146
click at [396, 9] on span "Automatiza" at bounding box center [394, 11] width 28 height 12
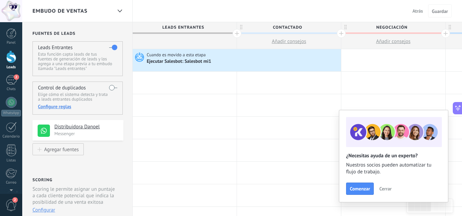
drag, startPoint x: 369, startPoint y: 14, endPoint x: 282, endPoint y: 14, distance: 87.8
click at [282, 14] on div "Embudo de ventas Atrás Cancelar Guardar" at bounding box center [241, 11] width 439 height 22
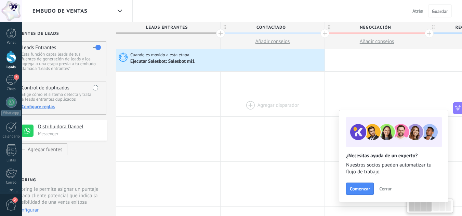
drag, startPoint x: 266, startPoint y: 176, endPoint x: 250, endPoint y: 97, distance: 80.5
drag, startPoint x: 384, startPoint y: 192, endPoint x: 331, endPoint y: 184, distance: 53.8
click at [384, 191] on span "Cerrar" at bounding box center [385, 189] width 12 height 5
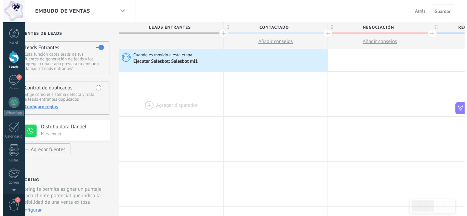
scroll to position [0, 0]
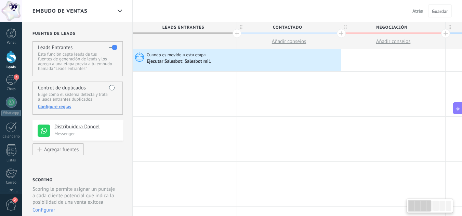
drag, startPoint x: 140, startPoint y: 100, endPoint x: 236, endPoint y: 109, distance: 96.8
click at [236, 109] on div "Agregar disparador" at bounding box center [185, 105] width 104 height 23
click at [12, 83] on div "2" at bounding box center [11, 80] width 11 height 10
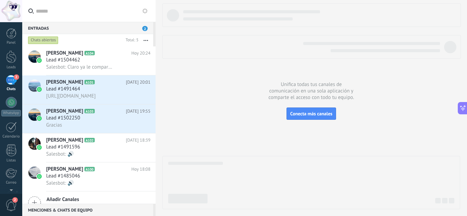
click at [145, 9] on use at bounding box center [144, 10] width 5 height 5
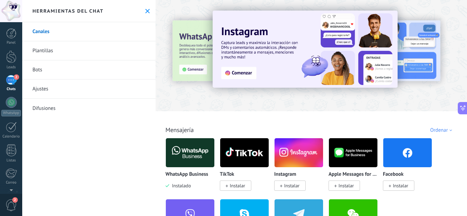
click at [49, 54] on link "Plantillas" at bounding box center [88, 50] width 133 height 19
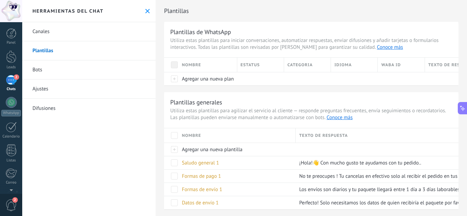
scroll to position [8, 0]
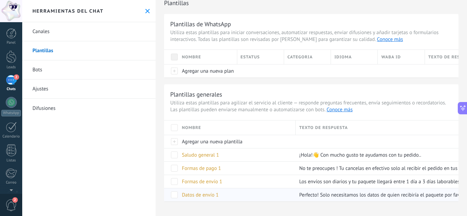
click at [257, 193] on div "Datos de envío 1" at bounding box center [235, 195] width 114 height 13
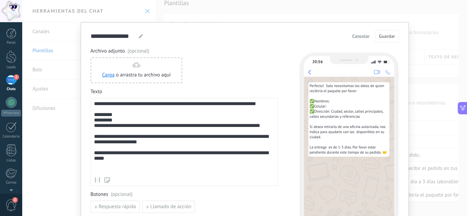
click at [360, 38] on span "Cancelar" at bounding box center [360, 36] width 17 height 5
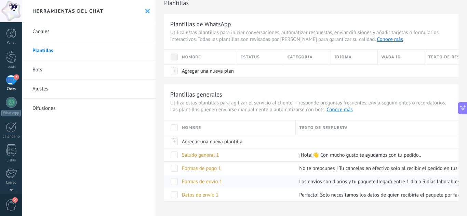
click at [215, 181] on span "Formas de envío 1" at bounding box center [202, 182] width 40 height 6
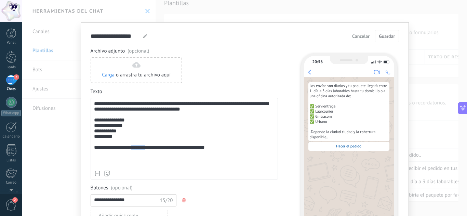
drag, startPoint x: 151, startPoint y: 157, endPoint x: 135, endPoint y: 158, distance: 16.4
click at [135, 158] on div "**********" at bounding box center [184, 134] width 180 height 66
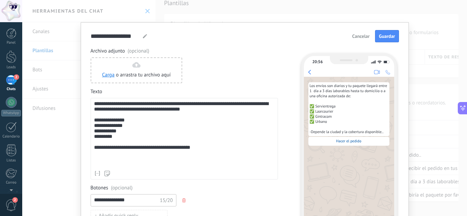
click at [202, 106] on div "**********" at bounding box center [184, 134] width 180 height 66
drag, startPoint x: 187, startPoint y: 105, endPoint x: 217, endPoint y: 104, distance: 30.1
click at [217, 104] on div "**********" at bounding box center [184, 134] width 180 height 66
click at [387, 36] on span "Guardar" at bounding box center [387, 36] width 16 height 5
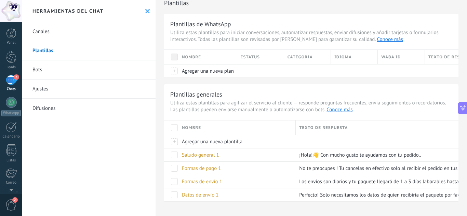
click at [58, 74] on link "Bots" at bounding box center [88, 69] width 133 height 19
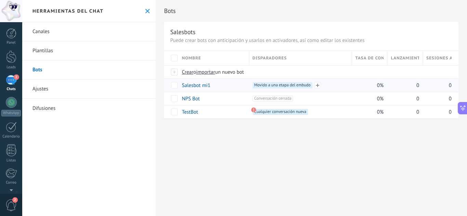
click at [293, 86] on span "Movido a una etapa del embudo +0" at bounding box center [282, 85] width 60 height 6
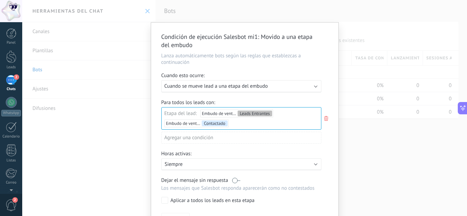
click at [312, 84] on div "Ejecutar: Cuando se mueve lead a una etapa del embudo" at bounding box center [241, 86] width 160 height 12
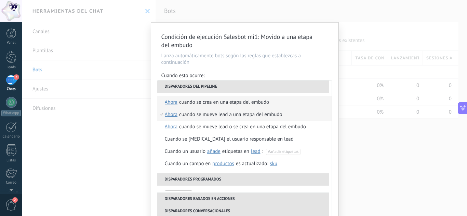
click at [197, 106] on div "Cuando se crea en una etapa del embudo" at bounding box center [224, 102] width 90 height 12
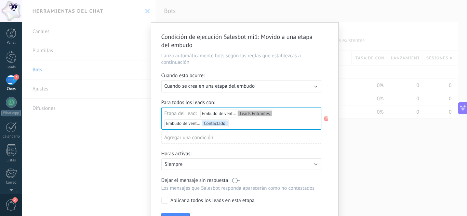
click at [350, 117] on div "Condición de ejecución Salesbot mi1 : Movido a una etapa del embudo Lanza autom…" at bounding box center [244, 108] width 444 height 216
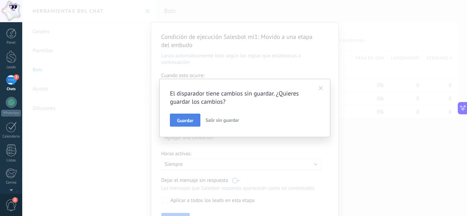
click at [198, 122] on button "Guardar" at bounding box center [185, 120] width 30 height 13
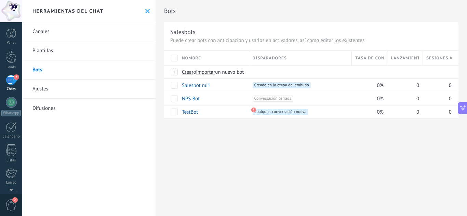
drag, startPoint x: 44, startPoint y: 51, endPoint x: 55, endPoint y: 49, distance: 11.1
click at [44, 51] on link "Plantillas" at bounding box center [88, 50] width 133 height 19
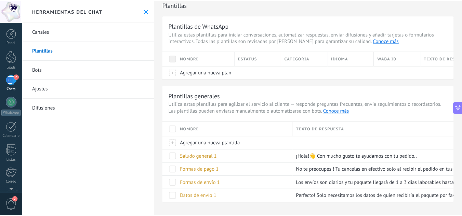
scroll to position [8, 0]
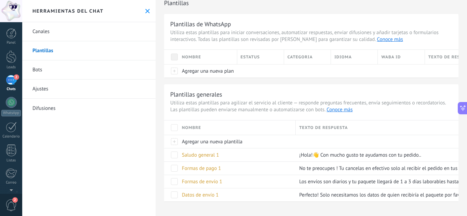
click at [58, 38] on link "Canales" at bounding box center [88, 31] width 133 height 19
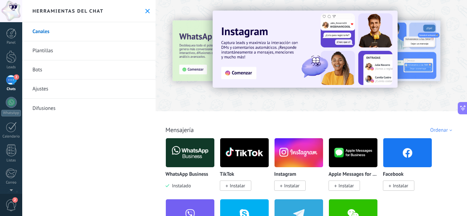
click at [8, 86] on link "2 Chats" at bounding box center [11, 83] width 22 height 16
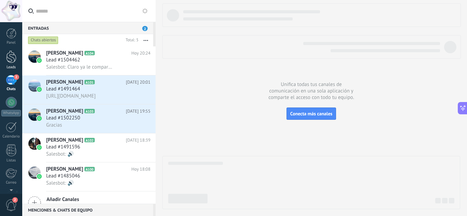
click at [7, 67] on div "Leads" at bounding box center [11, 67] width 20 height 4
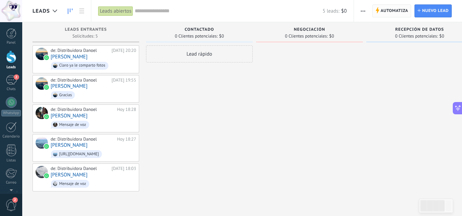
click at [385, 7] on span "Automatiza" at bounding box center [394, 11] width 28 height 12
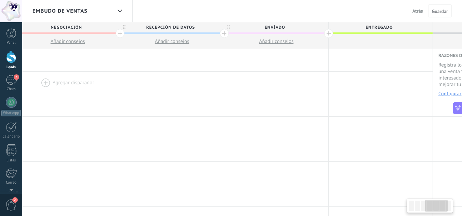
scroll to position [0, 328]
drag, startPoint x: 354, startPoint y: 124, endPoint x: 26, endPoint y: 88, distance: 330.2
click at [325, 34] on div at bounding box center [325, 33] width 9 height 9
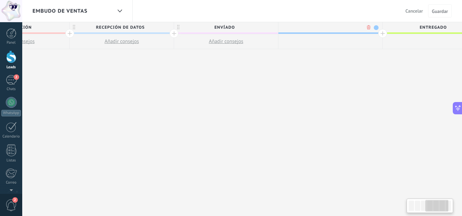
scroll to position [0, 379]
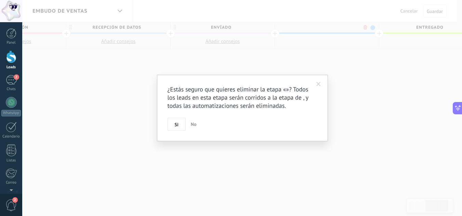
click at [364, 27] on body ".abccls-1,.abccls-2{fill-rule:evenodd}.abccls-2{fill:#fff} .abfcls-1{fill:none}…" at bounding box center [231, 108] width 462 height 216
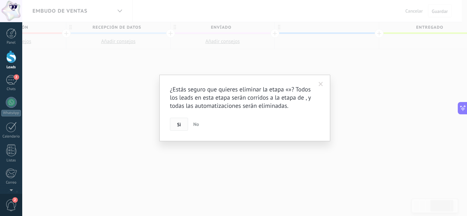
click at [183, 125] on button "Si" at bounding box center [179, 124] width 18 height 13
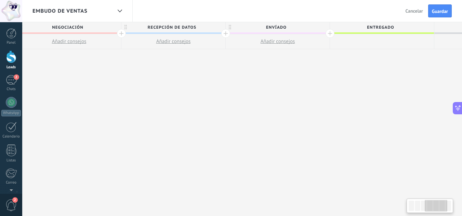
scroll to position [0, 317]
drag, startPoint x: 194, startPoint y: 74, endPoint x: 256, endPoint y: 74, distance: 61.8
click at [256, 74] on div "**********" at bounding box center [180, 119] width 729 height 194
click at [187, 28] on span "Recepción de datos" at bounding box center [178, 27] width 100 height 11
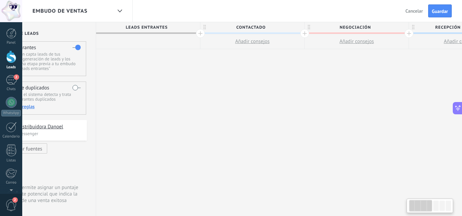
drag, startPoint x: 169, startPoint y: 93, endPoint x: 466, endPoint y: 128, distance: 299.7
click at [461, 128] on html ".abccls-1,.abccls-2{fill-rule:evenodd}.abccls-2{fill:#fff} .abfcls-1{fill:none}…" at bounding box center [231, 108] width 462 height 216
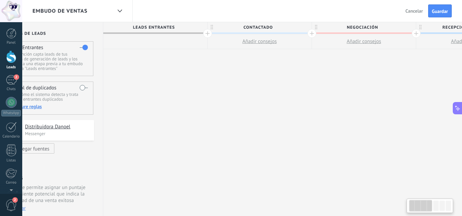
click at [199, 73] on div "**********" at bounding box center [467, 119] width 729 height 194
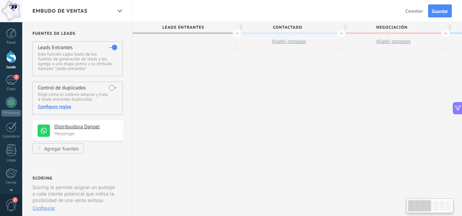
drag, startPoint x: 159, startPoint y: 45, endPoint x: 307, endPoint y: 56, distance: 148.3
click at [411, 8] on button "Cancelar" at bounding box center [413, 11] width 23 height 10
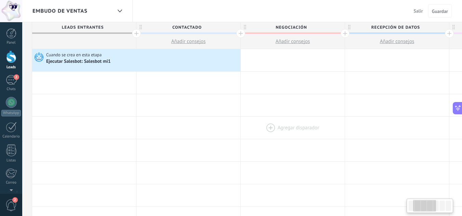
scroll to position [0, 103]
drag, startPoint x: 347, startPoint y: 108, endPoint x: 244, endPoint y: 121, distance: 104.0
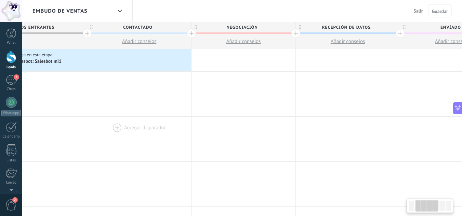
scroll to position [0, 157]
drag, startPoint x: 226, startPoint y: 85, endPoint x: 172, endPoint y: 129, distance: 69.6
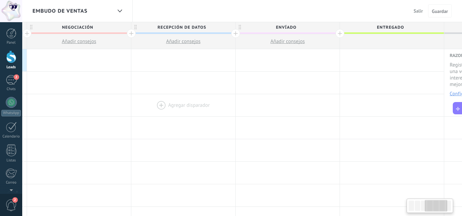
scroll to position [0, 316]
drag, startPoint x: 369, startPoint y: 68, endPoint x: 209, endPoint y: 114, distance: 165.9
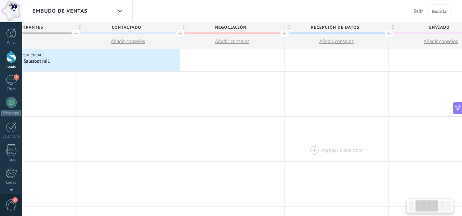
scroll to position [0, 122]
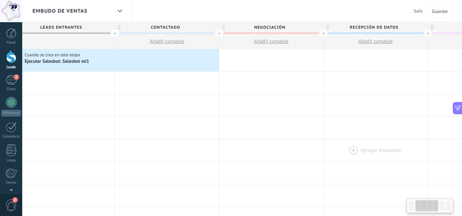
drag, startPoint x: 130, startPoint y: 107, endPoint x: 324, endPoint y: 151, distance: 199.3
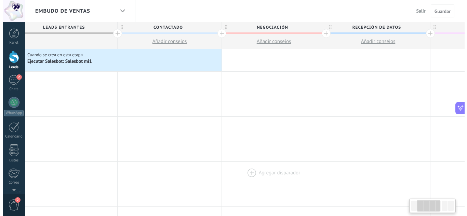
scroll to position [0, 0]
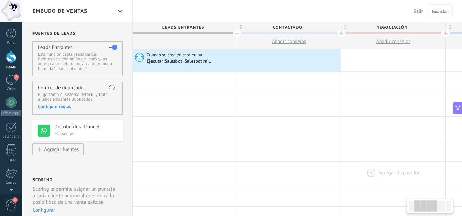
drag, startPoint x: 124, startPoint y: 131, endPoint x: 357, endPoint y: 168, distance: 235.7
click at [13, 84] on div "2" at bounding box center [11, 80] width 11 height 10
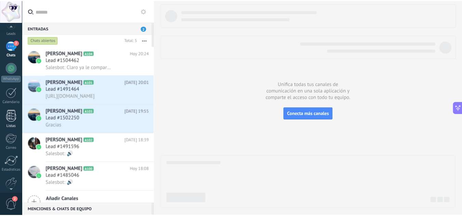
scroll to position [68, 0]
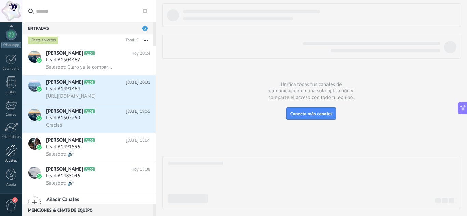
click at [13, 153] on div at bounding box center [11, 151] width 12 height 12
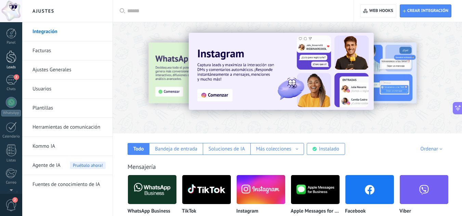
click at [15, 63] on div at bounding box center [11, 57] width 10 height 13
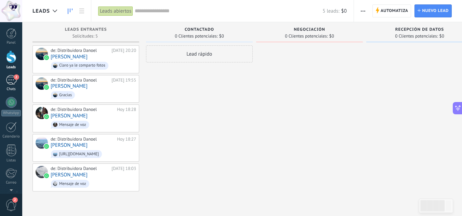
click at [9, 88] on div "Chats" at bounding box center [11, 89] width 20 height 4
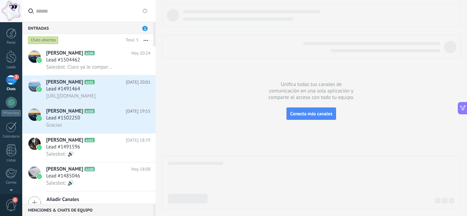
click at [147, 12] on icon at bounding box center [144, 10] width 5 height 5
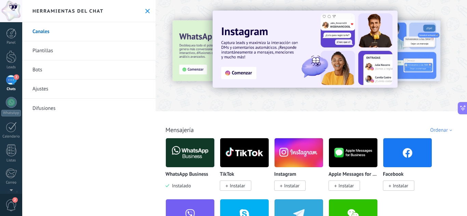
click at [65, 70] on link "Bots" at bounding box center [88, 69] width 133 height 19
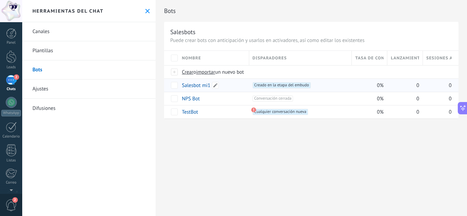
click at [222, 88] on div "Salesbot mi1" at bounding box center [211, 85] width 67 height 13
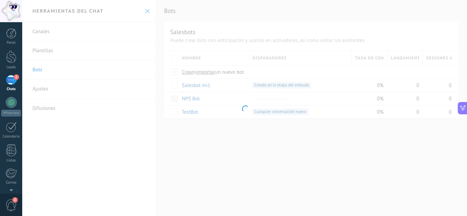
type input "**********"
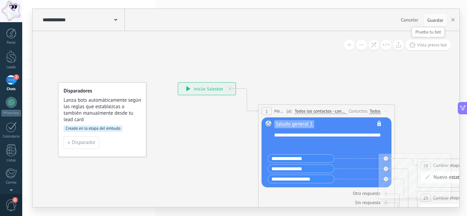
click at [434, 46] on span "Vista previa bot" at bounding box center [432, 45] width 30 height 6
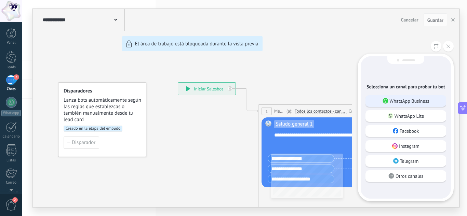
click at [403, 99] on p "WhatsApp Business" at bounding box center [409, 101] width 40 height 6
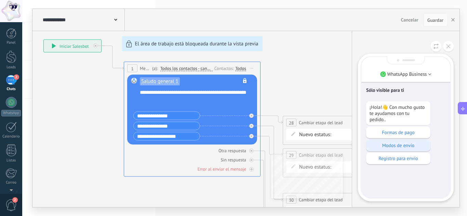
click at [394, 145] on p "Modos de envío" at bounding box center [397, 145] width 57 height 6
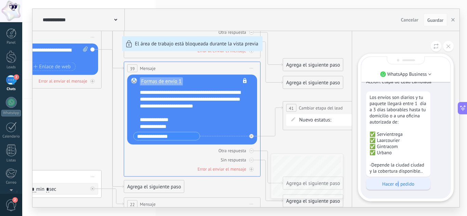
click at [398, 185] on p "Hacer el pedido" at bounding box center [397, 184] width 57 height 6
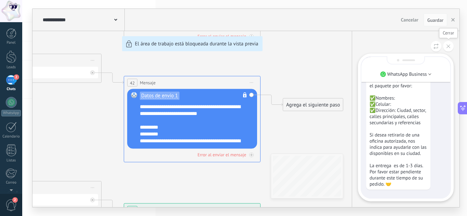
click at [446, 44] on button at bounding box center [448, 46] width 11 height 11
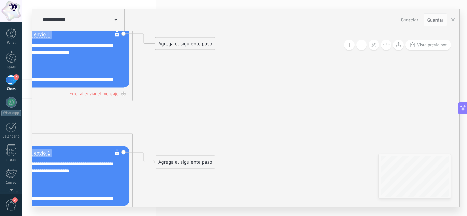
drag, startPoint x: 314, startPoint y: 78, endPoint x: 186, endPoint y: 135, distance: 140.1
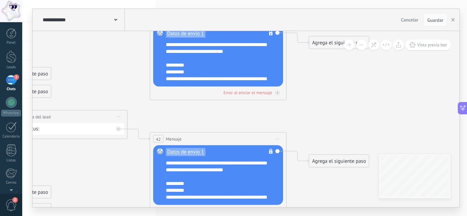
drag, startPoint x: 157, startPoint y: 101, endPoint x: 323, endPoint y: 137, distance: 170.2
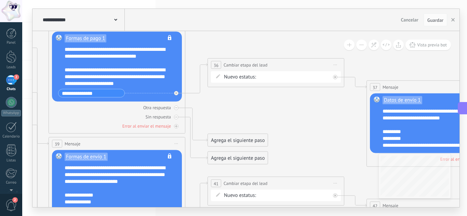
drag, startPoint x: 130, startPoint y: 85, endPoint x: 323, endPoint y: 134, distance: 198.5
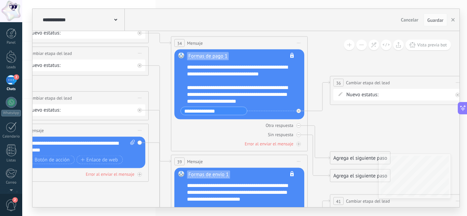
drag, startPoint x: 218, startPoint y: 108, endPoint x: 340, endPoint y: 126, distance: 123.6
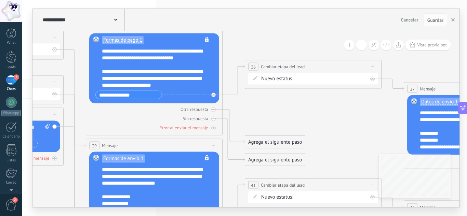
drag, startPoint x: 331, startPoint y: 61, endPoint x: 123, endPoint y: 24, distance: 211.8
click at [147, 25] on div "**********" at bounding box center [245, 108] width 427 height 199
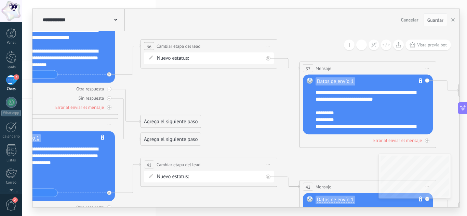
drag, startPoint x: 260, startPoint y: 114, endPoint x: 140, endPoint y: 87, distance: 123.0
click at [158, 96] on icon at bounding box center [40, 209] width 1254 height 959
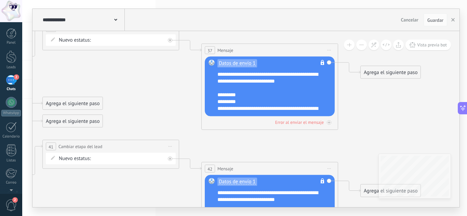
drag, startPoint x: 163, startPoint y: 113, endPoint x: 254, endPoint y: 51, distance: 110.6
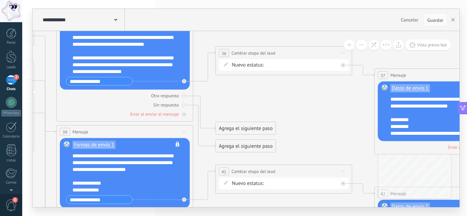
drag, startPoint x: 233, startPoint y: 74, endPoint x: 314, endPoint y: 147, distance: 109.3
click at [314, 147] on icon at bounding box center [115, 216] width 1254 height 959
click at [455, 18] on button "button" at bounding box center [453, 19] width 10 height 13
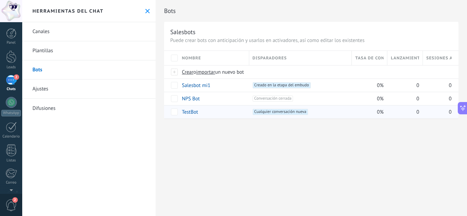
click at [203, 112] on div "TestBot" at bounding box center [211, 112] width 67 height 13
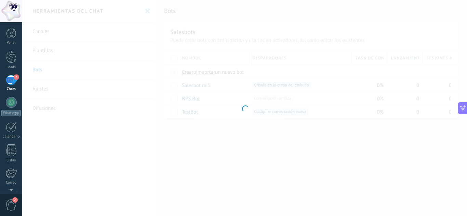
type input "*******"
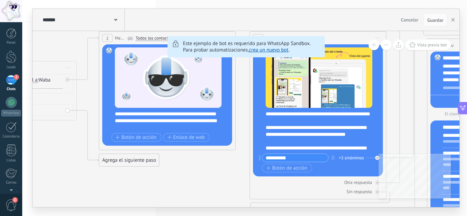
drag, startPoint x: 230, startPoint y: 181, endPoint x: 200, endPoint y: 164, distance: 34.4
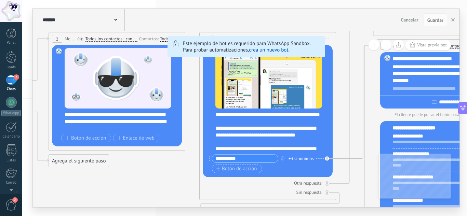
drag, startPoint x: 216, startPoint y: 167, endPoint x: 166, endPoint y: 168, distance: 49.9
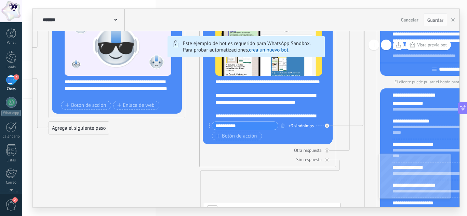
click at [383, 45] on button at bounding box center [386, 45] width 11 height 11
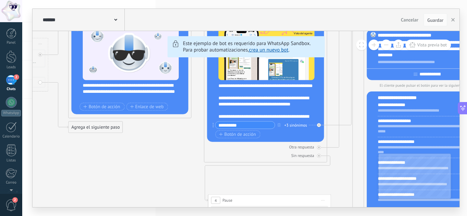
click at [383, 45] on button at bounding box center [386, 45] width 11 height 11
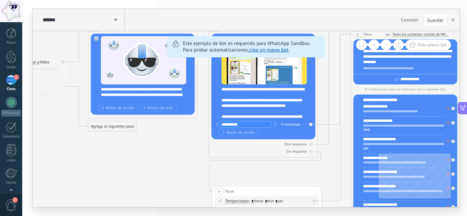
click at [383, 45] on button at bounding box center [386, 45] width 11 height 11
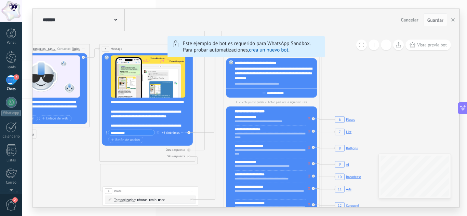
drag, startPoint x: 333, startPoint y: 100, endPoint x: 220, endPoint y: 109, distance: 114.1
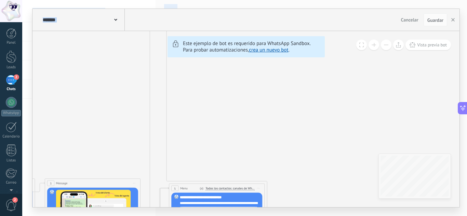
drag, startPoint x: 372, startPoint y: 84, endPoint x: 253, endPoint y: 140, distance: 131.0
click at [317, 216] on html ".abccls-1,.abccls-2{fill-rule:evenodd}.abccls-2{fill:#fff} .abfcls-1{fill:none}…" at bounding box center [233, 108] width 467 height 216
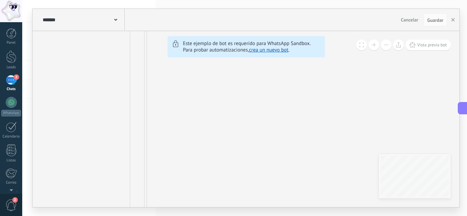
drag, startPoint x: 240, startPoint y: 89, endPoint x: 206, endPoint y: 160, distance: 78.1
drag, startPoint x: 194, startPoint y: 82, endPoint x: 222, endPoint y: 197, distance: 118.6
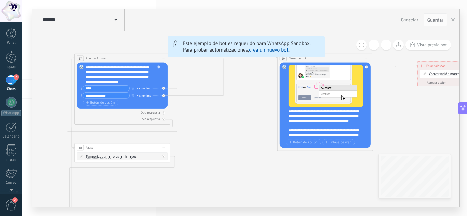
drag, startPoint x: 327, startPoint y: 86, endPoint x: 220, endPoint y: 124, distance: 112.7
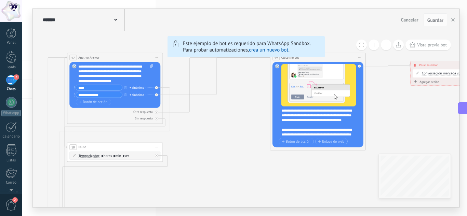
drag, startPoint x: 219, startPoint y: 180, endPoint x: 219, endPoint y: 54, distance: 126.1
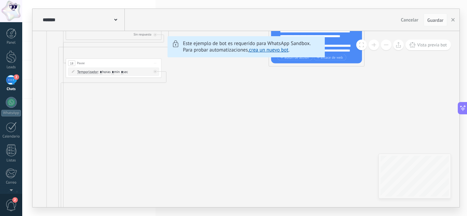
drag, startPoint x: 213, startPoint y: 139, endPoint x: 290, endPoint y: 37, distance: 128.7
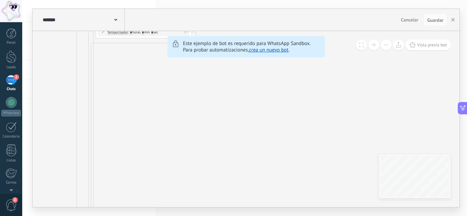
drag, startPoint x: 238, startPoint y: 112, endPoint x: 410, endPoint y: 52, distance: 182.4
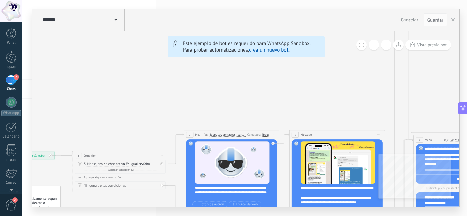
drag, startPoint x: 64, startPoint y: 125, endPoint x: 287, endPoint y: 86, distance: 225.9
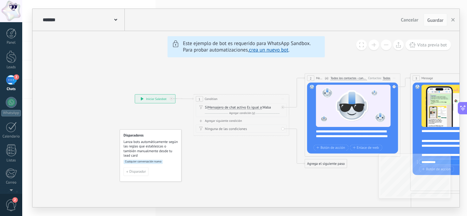
drag, startPoint x: 104, startPoint y: 121, endPoint x: 198, endPoint y: 74, distance: 105.1
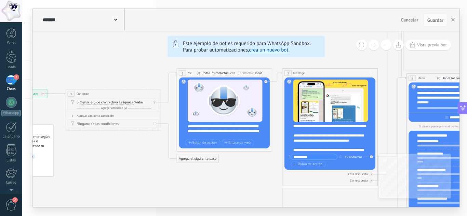
drag, startPoint x: 235, startPoint y: 168, endPoint x: 103, endPoint y: 163, distance: 132.3
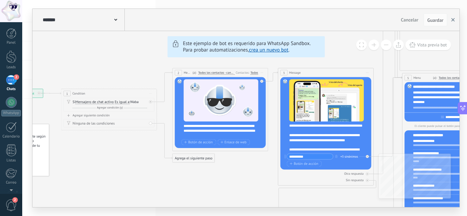
click at [452, 18] on icon "button" at bounding box center [452, 19] width 3 height 3
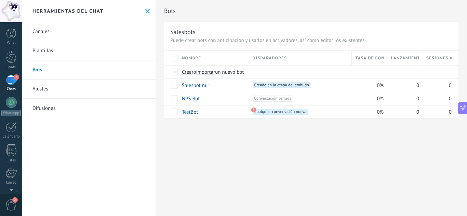
click at [38, 49] on link "Plantillas" at bounding box center [88, 50] width 133 height 19
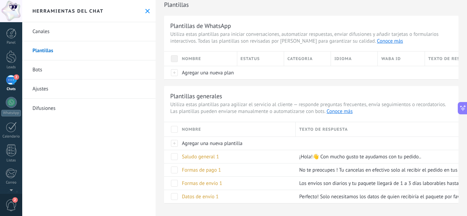
scroll to position [8, 0]
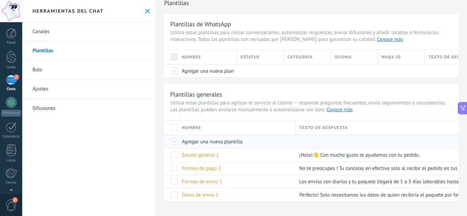
click at [188, 143] on span "Agregar una nueva plantilla" at bounding box center [212, 142] width 60 height 6
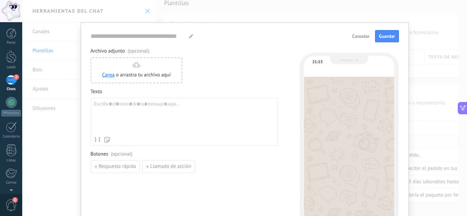
type input "**********"
click at [122, 113] on div at bounding box center [184, 117] width 180 height 32
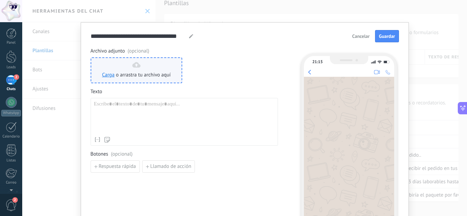
click at [129, 70] on div "Carga o arrastra tu archivo aquí Arrastra aquí" at bounding box center [136, 70] width 69 height 16
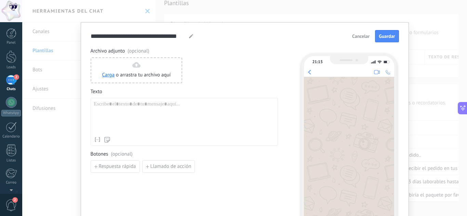
click at [111, 103] on div at bounding box center [184, 117] width 180 height 32
click at [112, 110] on div at bounding box center [184, 117] width 180 height 32
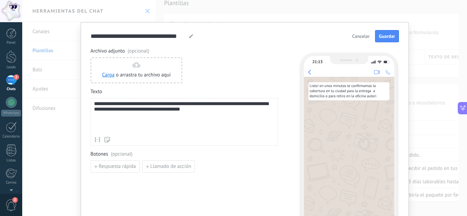
click at [195, 113] on div "**********" at bounding box center [184, 117] width 180 height 32
click at [178, 104] on div "**********" at bounding box center [184, 117] width 180 height 32
click at [188, 104] on div "**********" at bounding box center [184, 117] width 180 height 32
click at [185, 104] on div "**********" at bounding box center [184, 117] width 180 height 32
click at [226, 105] on div "**********" at bounding box center [184, 117] width 180 height 32
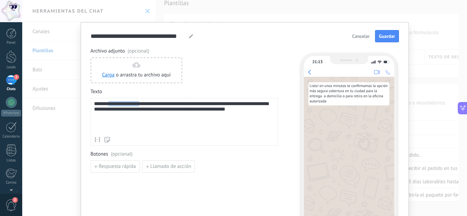
drag, startPoint x: 107, startPoint y: 105, endPoint x: 142, endPoint y: 103, distance: 34.9
click at [142, 103] on div "**********" at bounding box center [184, 117] width 180 height 32
drag, startPoint x: 102, startPoint y: 104, endPoint x: 81, endPoint y: 101, distance: 21.1
click at [81, 101] on div "**********" at bounding box center [245, 139] width 328 height 235
click at [248, 105] on div "**********" at bounding box center [184, 117] width 180 height 32
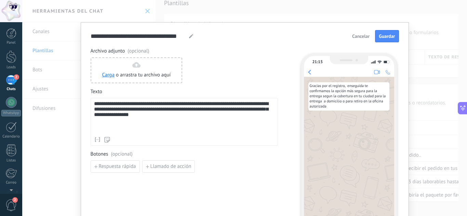
click at [113, 111] on div "**********" at bounding box center [184, 117] width 180 height 32
click at [152, 112] on div "**********" at bounding box center [184, 117] width 180 height 32
click at [173, 119] on div "**********" at bounding box center [184, 117] width 180 height 32
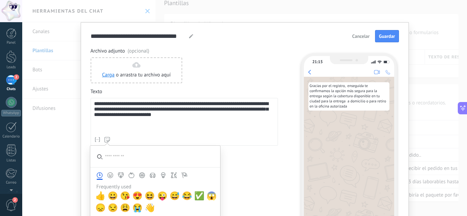
click at [104, 141] on icon at bounding box center [107, 140] width 6 height 6
click at [197, 196] on span "✅" at bounding box center [199, 196] width 10 height 10
click at [181, 121] on div "**********" at bounding box center [184, 117] width 180 height 32
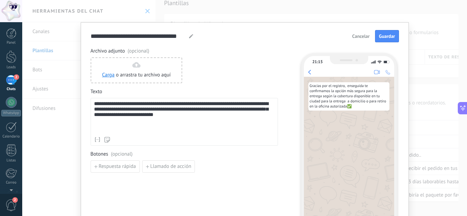
click at [211, 126] on div "**********" at bounding box center [184, 117] width 180 height 32
click at [143, 105] on div "**********" at bounding box center [184, 117] width 180 height 32
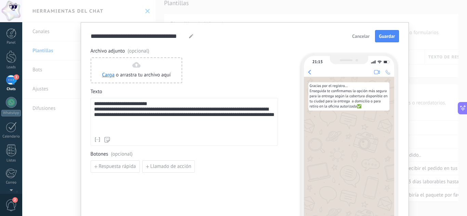
click at [149, 104] on div "**********" at bounding box center [184, 117] width 180 height 32
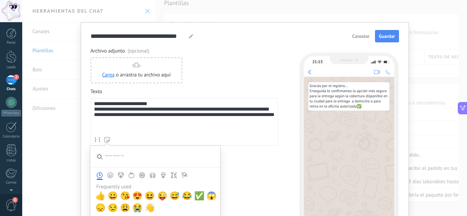
click at [108, 141] on use at bounding box center [107, 139] width 5 height 5
click at [99, 201] on span "👍" at bounding box center [100, 196] width 10 height 10
click at [159, 124] on div "**********" at bounding box center [184, 117] width 180 height 20
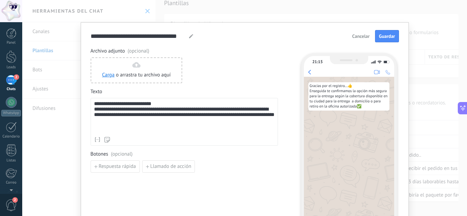
click at [167, 119] on div "**********" at bounding box center [184, 117] width 180 height 20
click at [232, 113] on div "**********" at bounding box center [184, 117] width 180 height 20
click at [186, 117] on div "**********" at bounding box center [184, 117] width 180 height 20
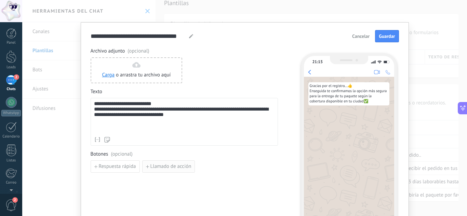
click at [174, 170] on button "Llamado de acción" at bounding box center [168, 167] width 53 height 12
click at [272, 166] on icon "button" at bounding box center [273, 167] width 3 height 4
click at [192, 35] on div at bounding box center [190, 36] width 5 height 4
drag, startPoint x: 183, startPoint y: 36, endPoint x: 47, endPoint y: 54, distance: 137.5
click at [47, 54] on div "**********" at bounding box center [244, 108] width 444 height 216
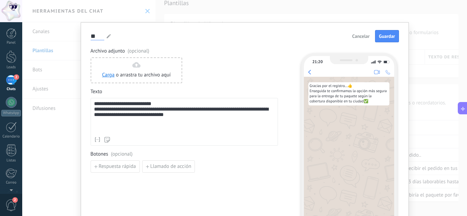
type input "*"
type input "**********"
click at [390, 36] on span "Guardar" at bounding box center [387, 36] width 16 height 5
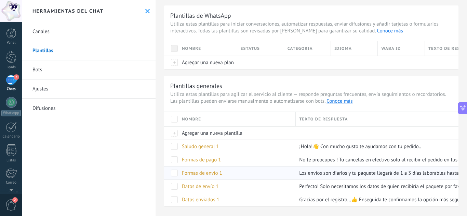
scroll to position [21, 0]
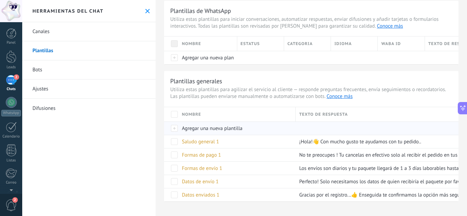
click at [209, 129] on span "Agregar una nueva plantilla" at bounding box center [212, 128] width 60 height 6
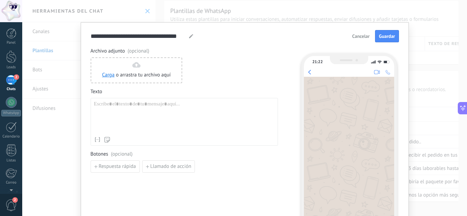
click at [101, 111] on div at bounding box center [184, 117] width 180 height 32
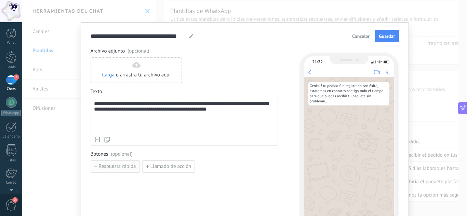
click at [113, 163] on button "Respuesta rápida" at bounding box center [115, 167] width 49 height 12
click at [114, 170] on input at bounding box center [127, 166] width 73 height 11
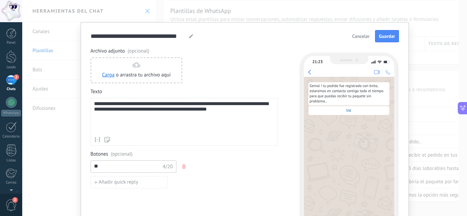
type input "*"
drag, startPoint x: 139, startPoint y: 167, endPoint x: 108, endPoint y: 168, distance: 31.1
click at [108, 168] on input "**********" at bounding box center [127, 166] width 72 height 11
type input "**********"
click at [114, 186] on button "Añadir quick reply" at bounding box center [129, 182] width 77 height 12
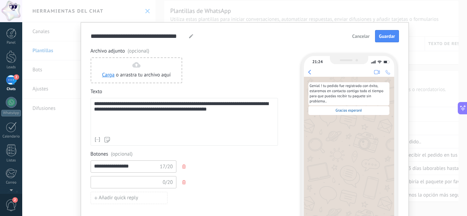
click at [116, 186] on input at bounding box center [127, 182] width 73 height 11
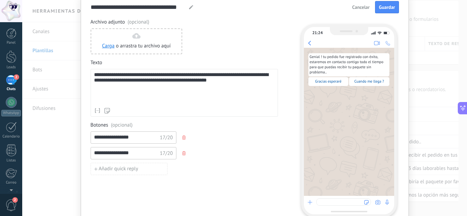
scroll to position [0, 0]
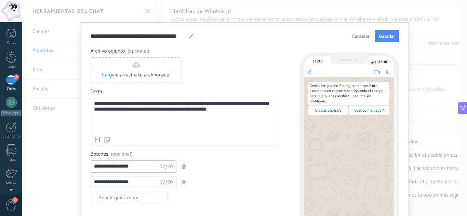
type input "**********"
click at [109, 104] on div "**********" at bounding box center [184, 117] width 180 height 32
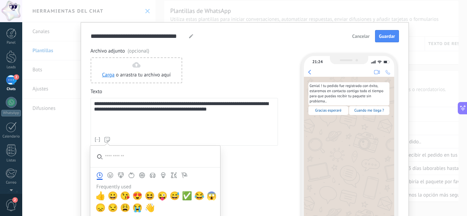
click at [104, 140] on icon at bounding box center [107, 140] width 6 height 6
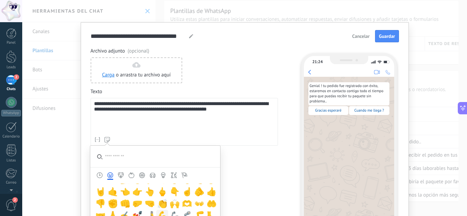
scroll to position [205, 0]
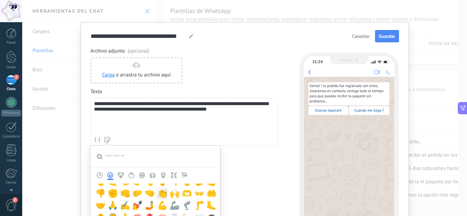
click at [162, 193] on span "👏" at bounding box center [162, 194] width 10 height 10
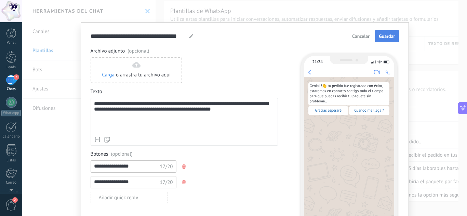
click at [390, 33] on button "Guardar" at bounding box center [387, 36] width 24 height 12
